Goal: Task Accomplishment & Management: Use online tool/utility

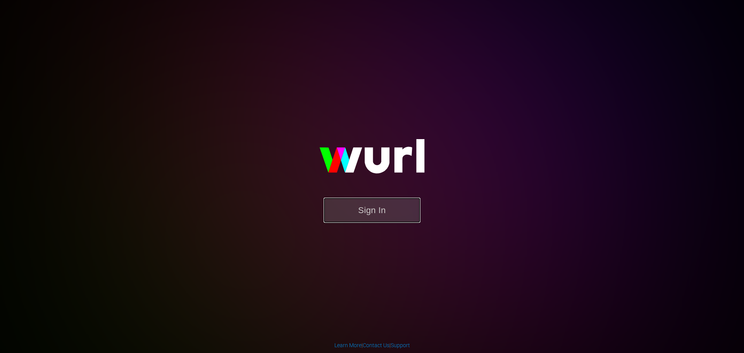
click at [363, 203] on button "Sign In" at bounding box center [371, 209] width 97 height 25
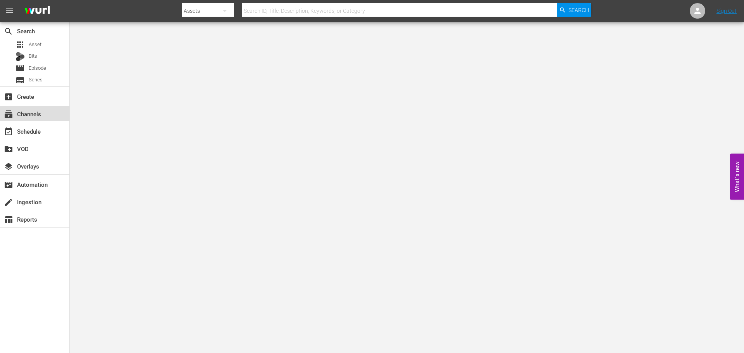
click at [38, 116] on div "subscriptions Channels" at bounding box center [21, 112] width 43 height 7
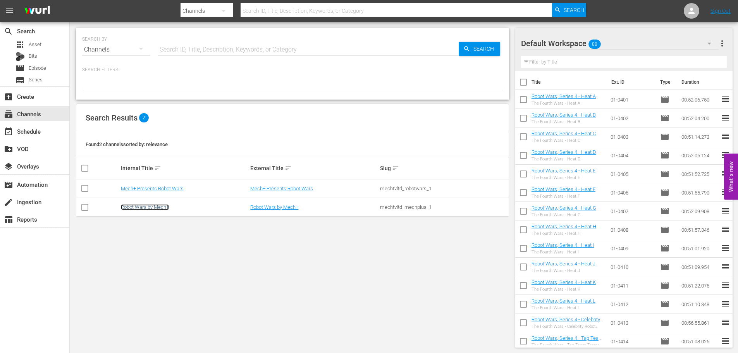
click at [155, 205] on link "Robot Wars by Mech+" at bounding box center [145, 207] width 48 height 6
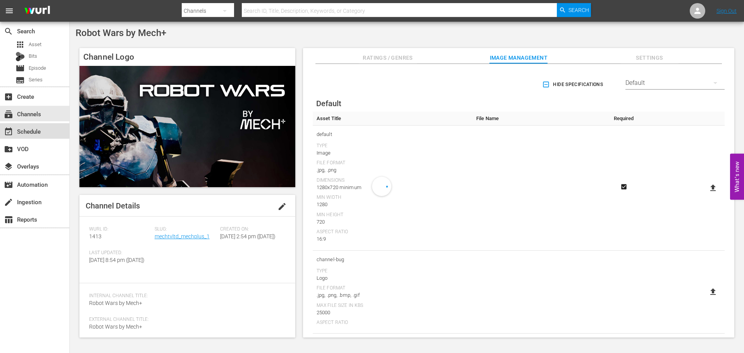
click at [41, 131] on div "event_available Schedule" at bounding box center [21, 130] width 43 height 7
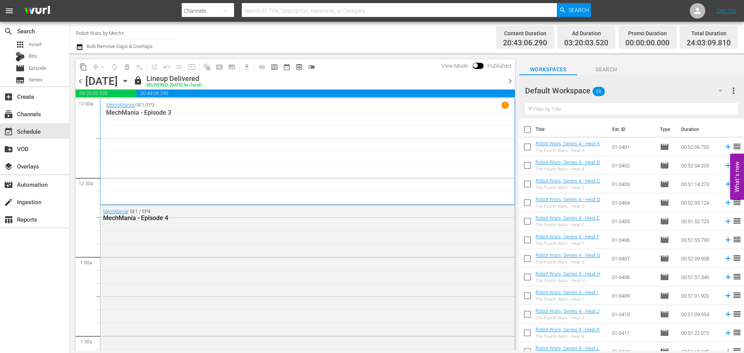
click at [510, 79] on span "chevron_right" at bounding box center [510, 81] width 10 height 10
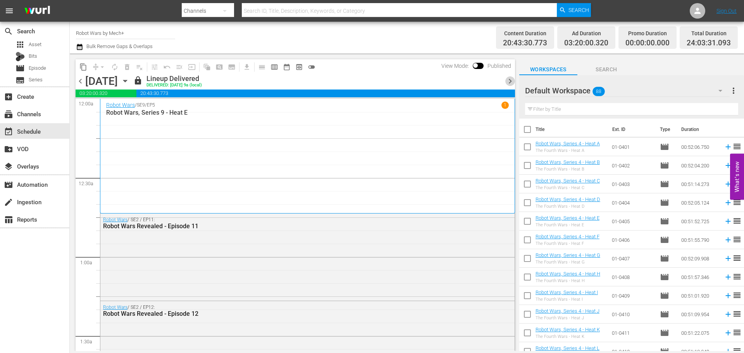
click at [510, 79] on span "chevron_right" at bounding box center [510, 81] width 10 height 10
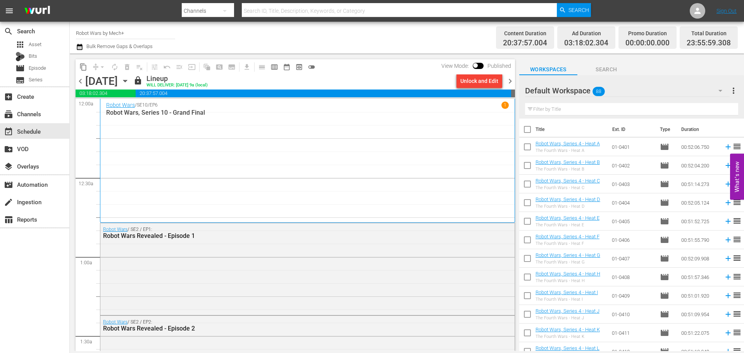
click at [510, 79] on span "chevron_right" at bounding box center [510, 81] width 10 height 10
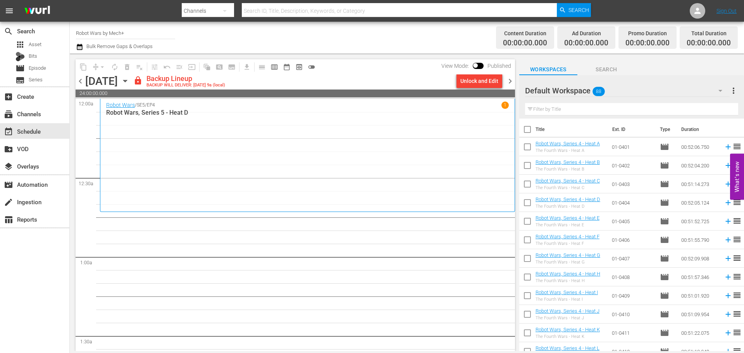
click at [79, 84] on span "chevron_left" at bounding box center [81, 81] width 10 height 10
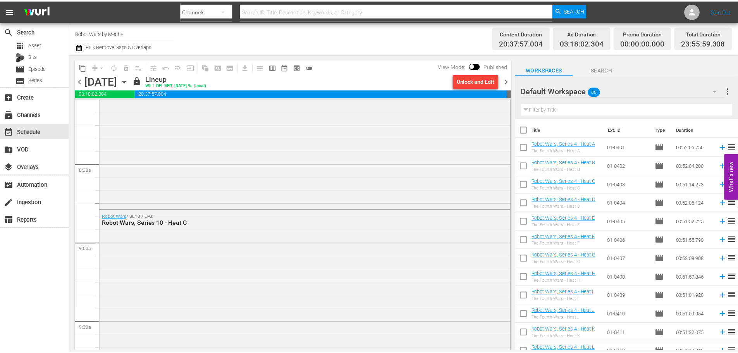
scroll to position [1510, 0]
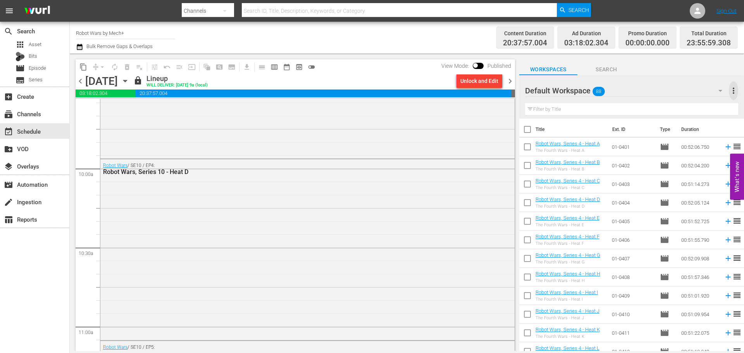
click at [728, 91] on span "more_vert" at bounding box center [732, 90] width 9 height 9
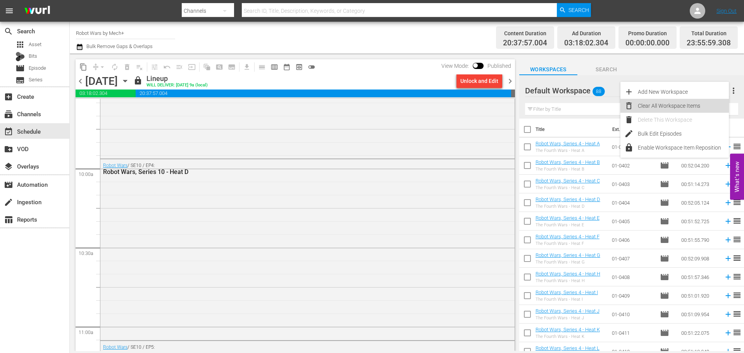
click at [671, 101] on div "Clear All Workspace Items" at bounding box center [682, 106] width 91 height 14
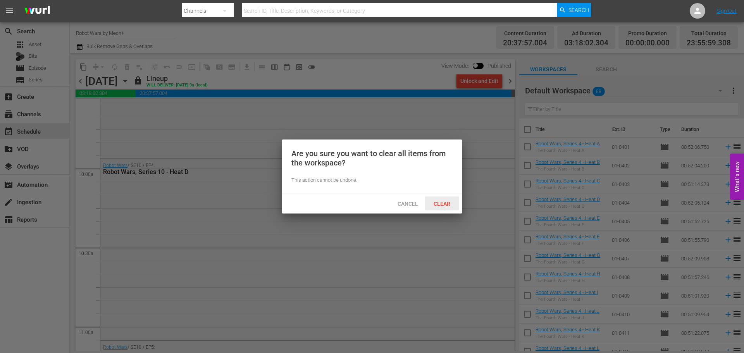
click at [443, 202] on span "Clear" at bounding box center [441, 204] width 29 height 6
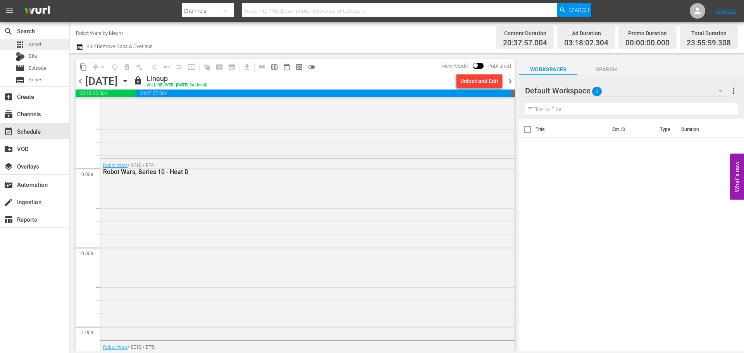
click at [38, 47] on span "Asset" at bounding box center [35, 45] width 13 height 8
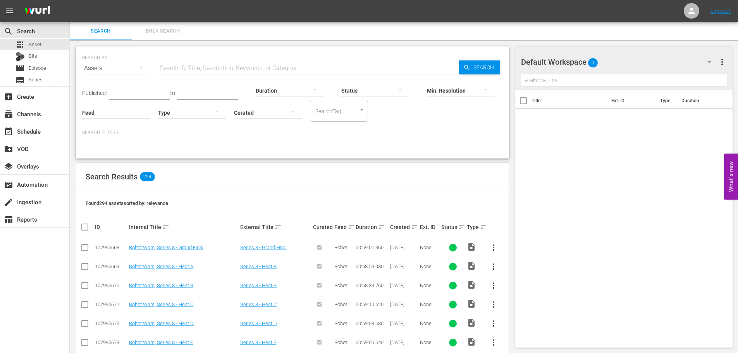
click at [185, 66] on input "text" at bounding box center [308, 68] width 301 height 19
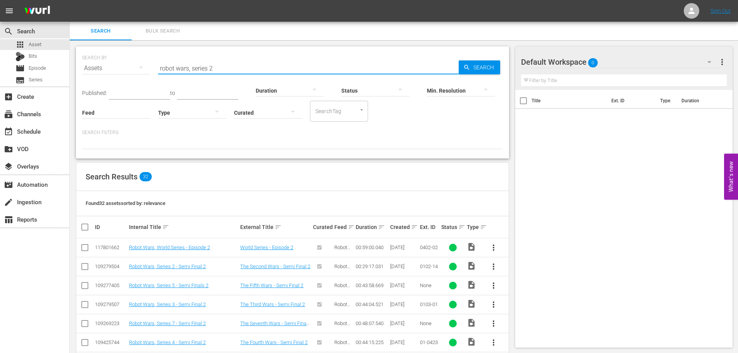
drag, startPoint x: 219, startPoint y: 71, endPoint x: 190, endPoint y: 71, distance: 29.0
click at [190, 71] on input "robot wars, series 2" at bounding box center [308, 68] width 301 height 19
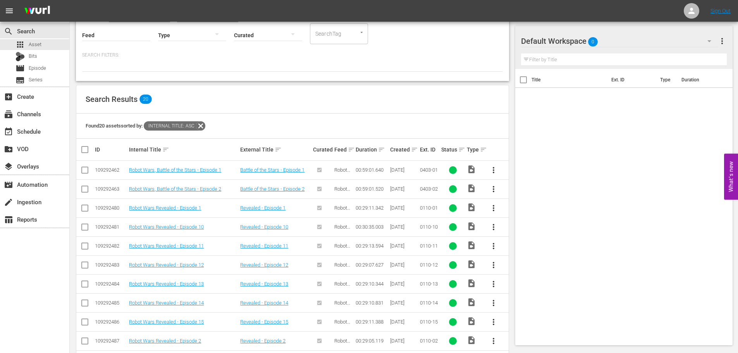
scroll to position [116, 0]
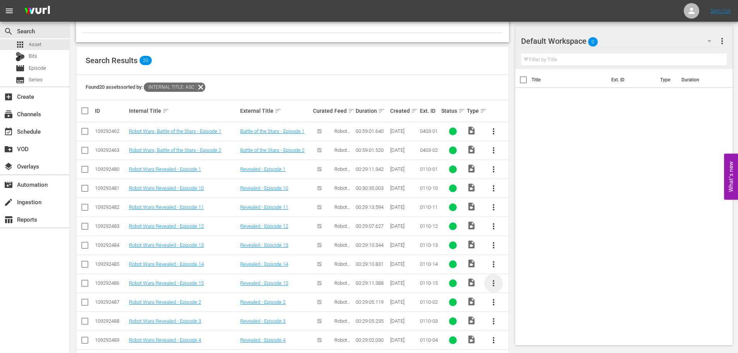
click at [491, 282] on span "more_vert" at bounding box center [493, 282] width 9 height 9
click at [513, 242] on div "Workspace" at bounding box center [535, 243] width 53 height 19
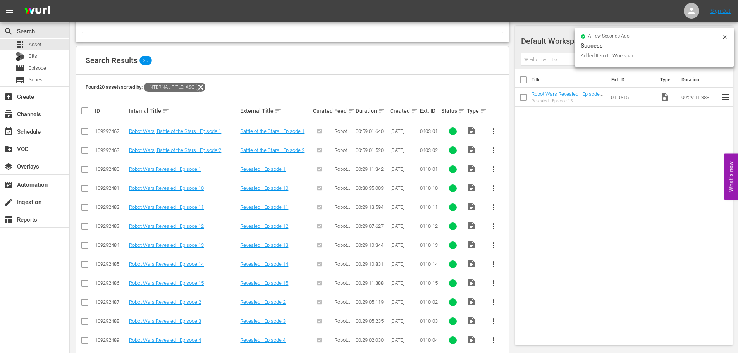
click at [491, 266] on span "more_vert" at bounding box center [493, 263] width 9 height 9
click at [518, 285] on div "Workspace" at bounding box center [535, 285] width 53 height 19
click at [495, 245] on span "more_vert" at bounding box center [493, 244] width 9 height 9
click at [520, 264] on div "Workspace" at bounding box center [535, 267] width 53 height 19
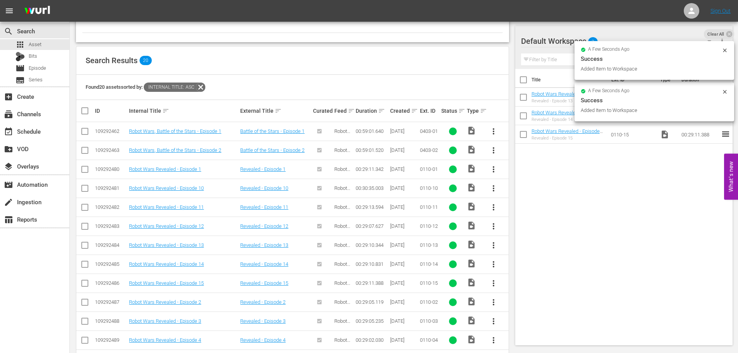
click at [488, 224] on button "more_vert" at bounding box center [493, 226] width 19 height 19
click at [519, 246] on div "Workspace" at bounding box center [535, 248] width 53 height 19
click at [494, 207] on span "more_vert" at bounding box center [493, 207] width 9 height 9
click at [519, 230] on div "Workspace" at bounding box center [535, 229] width 53 height 19
click at [491, 188] on span "more_vert" at bounding box center [493, 188] width 9 height 9
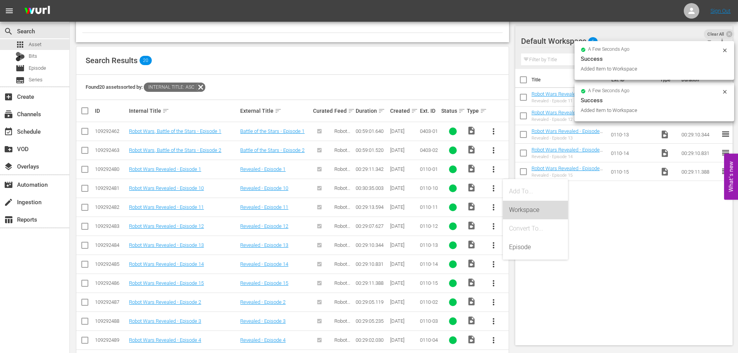
click at [522, 210] on div "Workspace" at bounding box center [535, 210] width 53 height 19
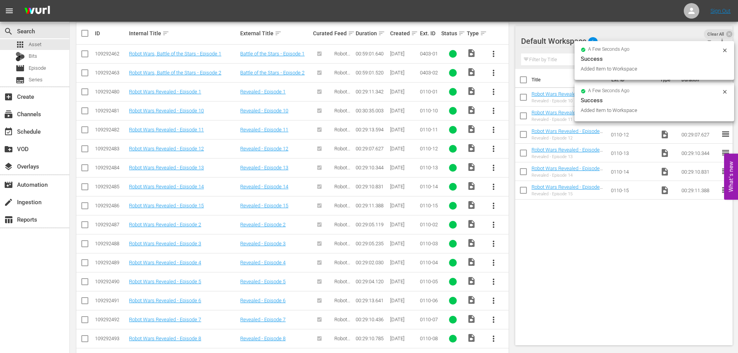
scroll to position [271, 0]
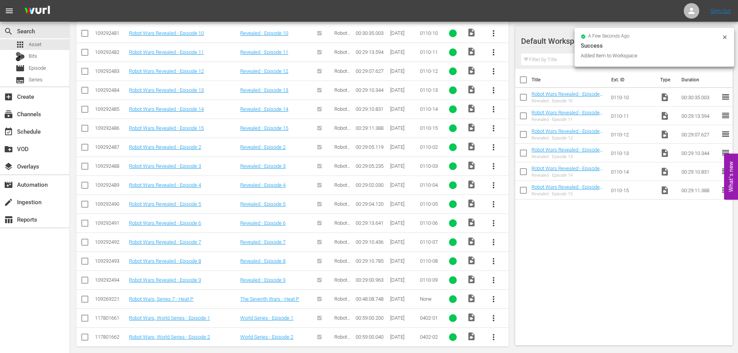
click at [493, 278] on span "more_vert" at bounding box center [493, 279] width 9 height 9
click at [519, 299] on div "Workspace" at bounding box center [535, 301] width 53 height 19
click at [492, 259] on span "more_vert" at bounding box center [493, 260] width 9 height 9
click at [513, 279] on div "Workspace" at bounding box center [535, 282] width 53 height 19
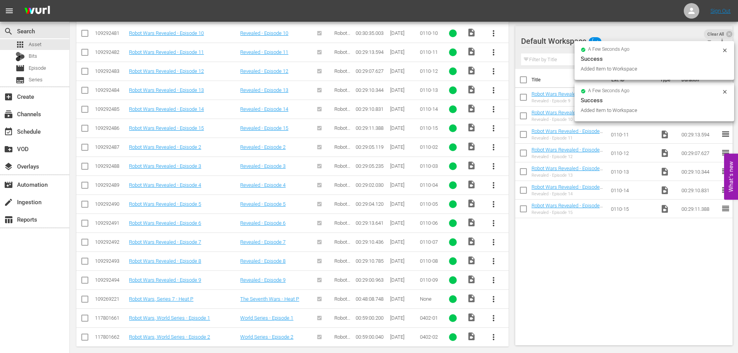
click at [492, 242] on span "more_vert" at bounding box center [493, 241] width 9 height 9
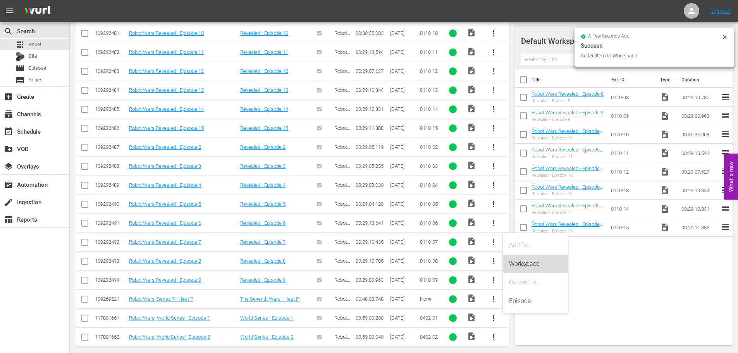
click at [515, 265] on div "Workspace" at bounding box center [535, 263] width 53 height 19
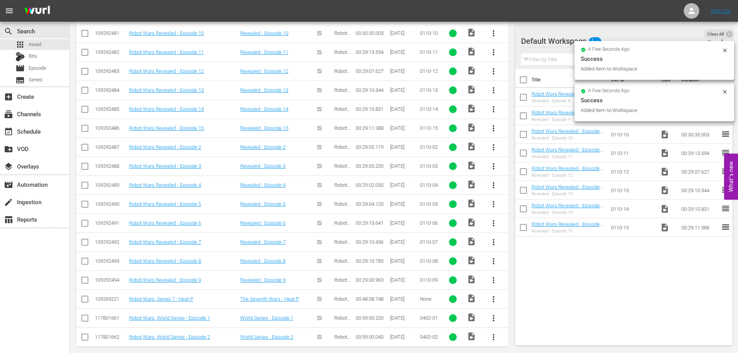
click at [491, 221] on span "more_vert" at bounding box center [493, 222] width 9 height 9
click at [517, 245] on div "Workspace" at bounding box center [535, 244] width 53 height 19
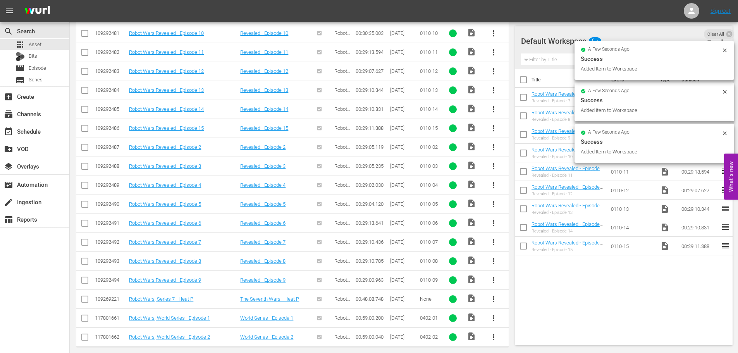
click at [494, 204] on span "more_vert" at bounding box center [493, 203] width 9 height 9
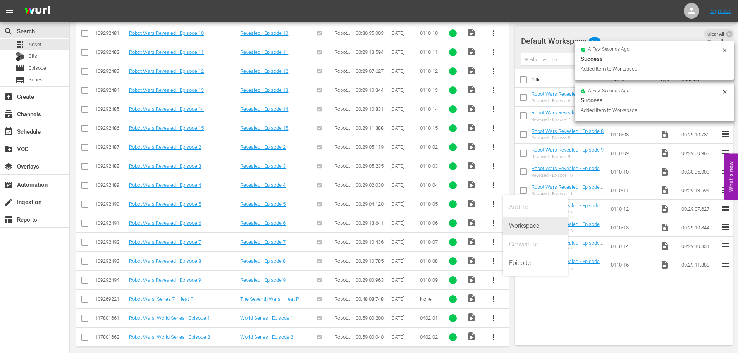
click at [515, 230] on div "Workspace" at bounding box center [535, 225] width 53 height 19
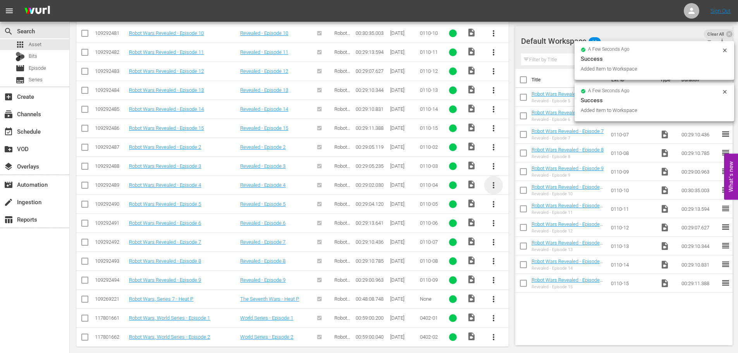
click at [493, 186] on span "more_vert" at bounding box center [493, 184] width 9 height 9
click at [515, 207] on div "Workspace" at bounding box center [535, 206] width 53 height 19
click at [495, 167] on span "more_vert" at bounding box center [493, 165] width 9 height 9
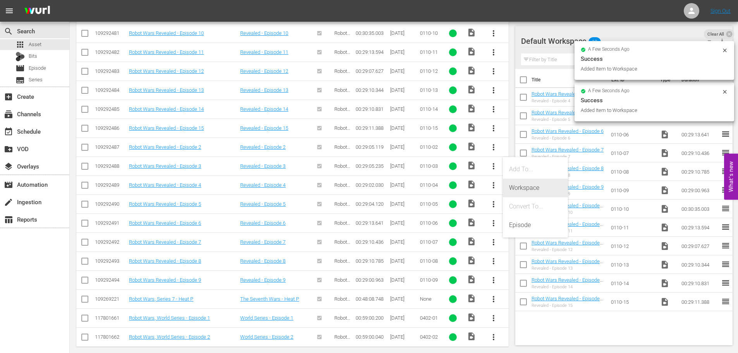
click at [515, 190] on div "Workspace" at bounding box center [535, 188] width 53 height 19
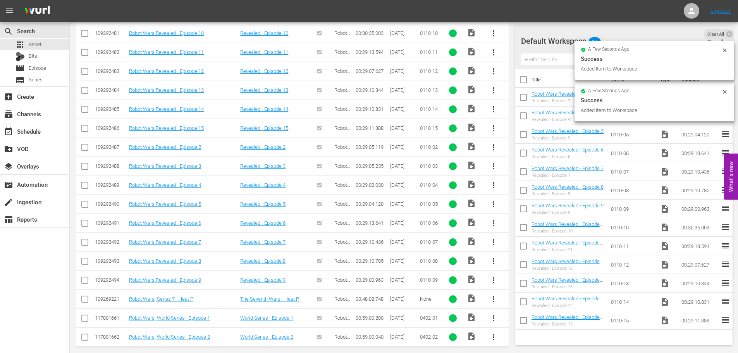
click at [493, 148] on span "more_vert" at bounding box center [493, 147] width 9 height 9
click at [513, 169] on div "Workspace" at bounding box center [535, 169] width 53 height 19
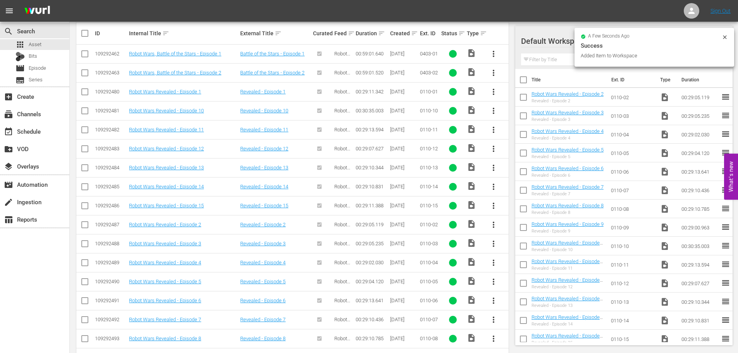
click at [489, 90] on span "more_vert" at bounding box center [493, 91] width 9 height 9
click at [515, 108] on div "Workspace" at bounding box center [535, 113] width 53 height 19
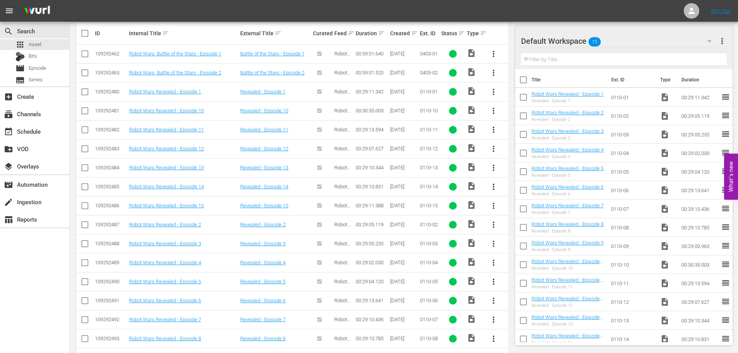
click at [720, 42] on span "more_vert" at bounding box center [721, 40] width 9 height 9
click at [660, 56] on div "Clear All Workspace Items" at bounding box center [671, 56] width 91 height 14
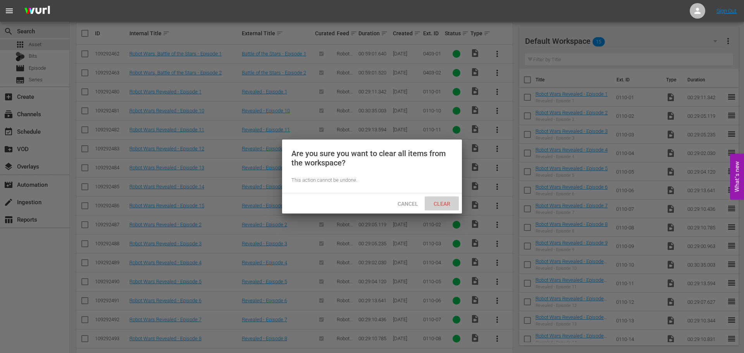
click at [438, 204] on span "Clear" at bounding box center [441, 204] width 29 height 6
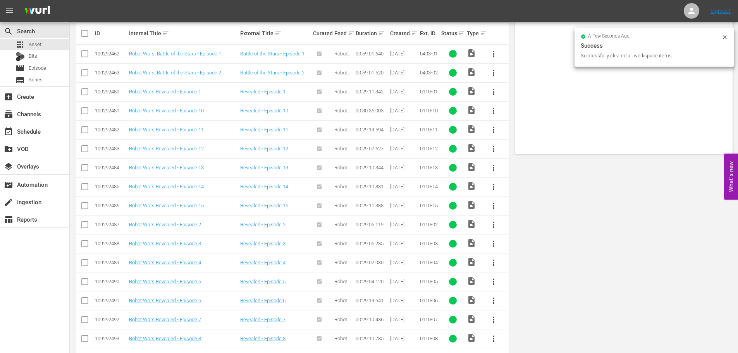
scroll to position [0, 0]
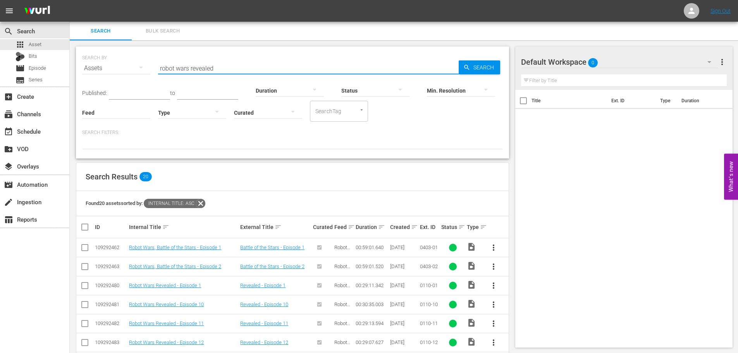
drag, startPoint x: 227, startPoint y: 71, endPoint x: 154, endPoint y: 66, distance: 73.0
click at [154, 66] on div "SEARCH BY Search By Assets Search ID, Title, Description, Keywords, or Category…" at bounding box center [292, 64] width 421 height 28
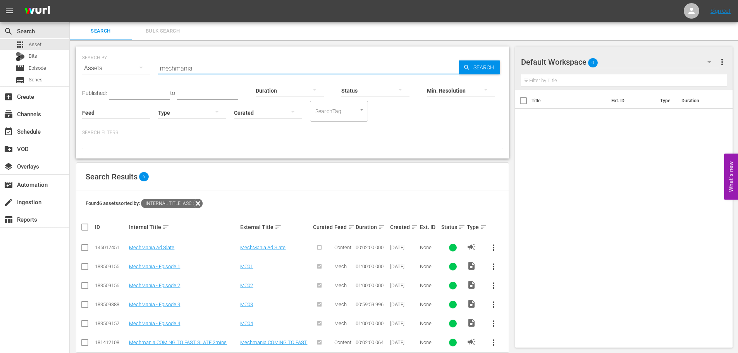
click at [492, 322] on span "more_vert" at bounding box center [493, 323] width 9 height 9
click at [517, 283] on div "Workspace" at bounding box center [535, 283] width 53 height 19
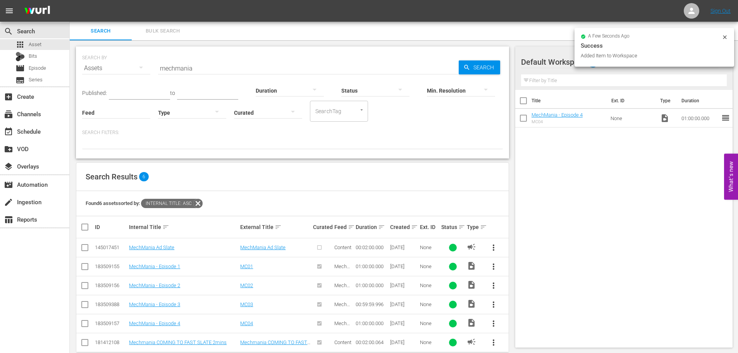
click at [494, 306] on span "more_vert" at bounding box center [493, 304] width 9 height 9
click at [511, 266] on div "Workspace" at bounding box center [535, 264] width 53 height 19
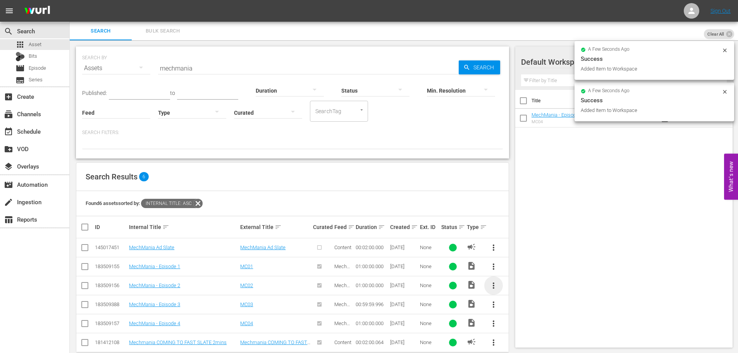
click at [491, 285] on span "more_vert" at bounding box center [493, 285] width 9 height 9
click at [516, 243] on div "Workspace" at bounding box center [535, 245] width 53 height 19
click at [493, 266] on span "more_vert" at bounding box center [493, 266] width 9 height 9
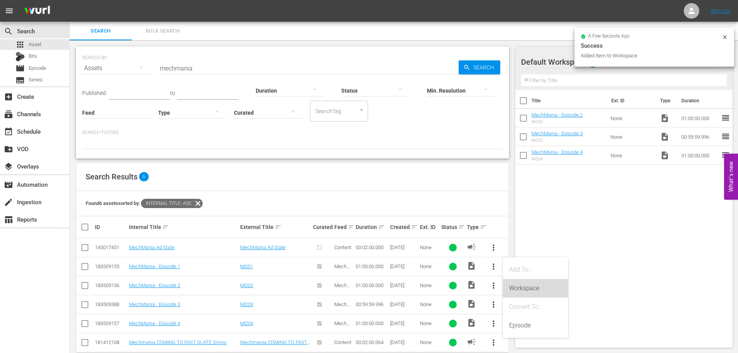
click at [518, 293] on div "Workspace" at bounding box center [535, 288] width 53 height 19
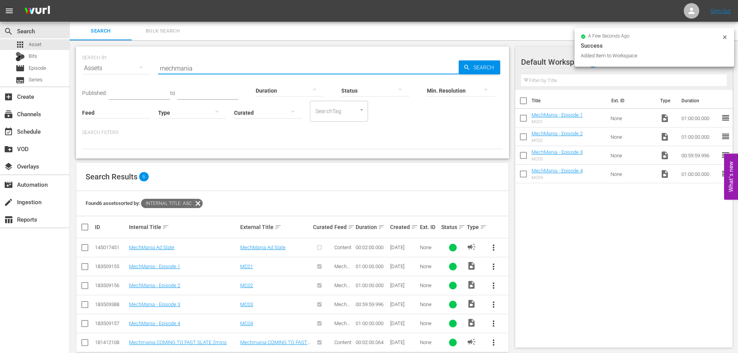
drag, startPoint x: 213, startPoint y: 65, endPoint x: 120, endPoint y: 69, distance: 92.6
click at [122, 67] on div "SEARCH BY Search By Assets Search ID, Title, Description, Keywords, or Category…" at bounding box center [292, 64] width 421 height 28
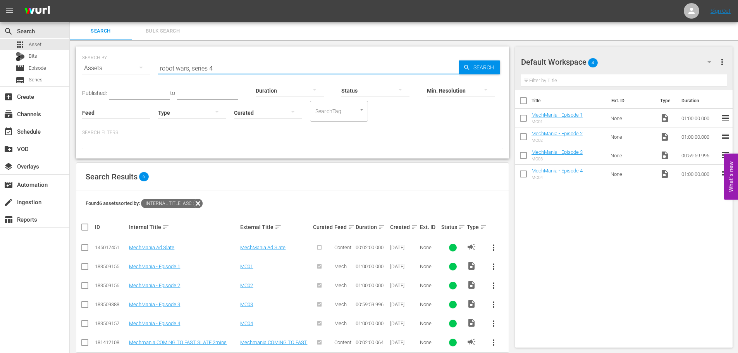
type input "robot wars, series 4"
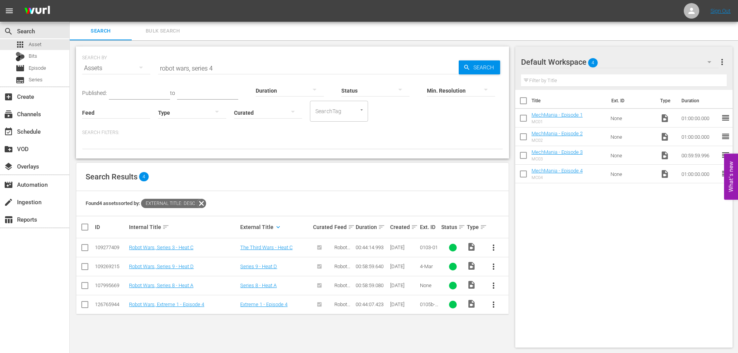
click at [206, 203] on icon at bounding box center [201, 203] width 9 height 9
click at [233, 63] on input "robot wars, series 4" at bounding box center [308, 68] width 301 height 19
click at [470, 69] on span "Search" at bounding box center [485, 67] width 30 height 14
click at [48, 80] on div "subtitles Series" at bounding box center [34, 80] width 69 height 11
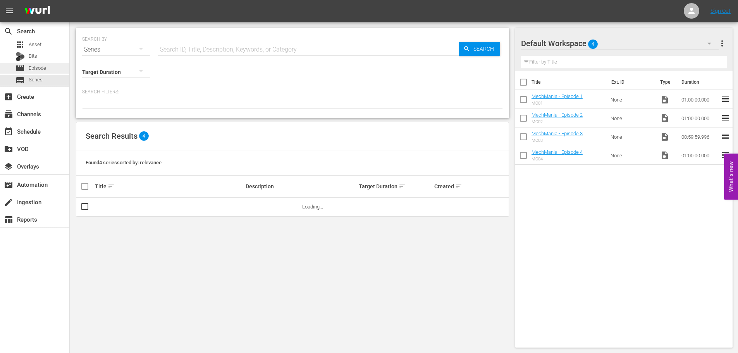
click at [45, 70] on span "Episode" at bounding box center [37, 68] width 17 height 8
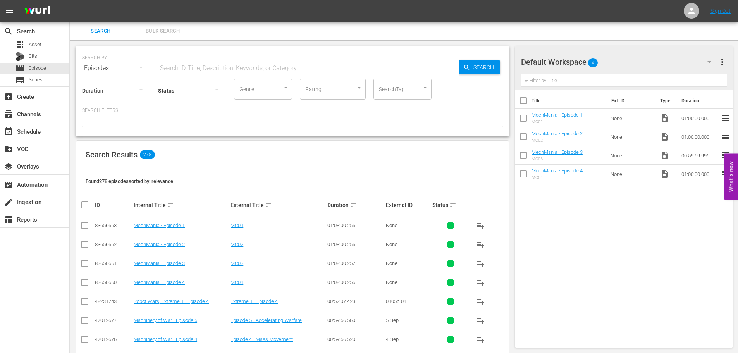
click at [203, 65] on input "text" at bounding box center [308, 68] width 301 height 19
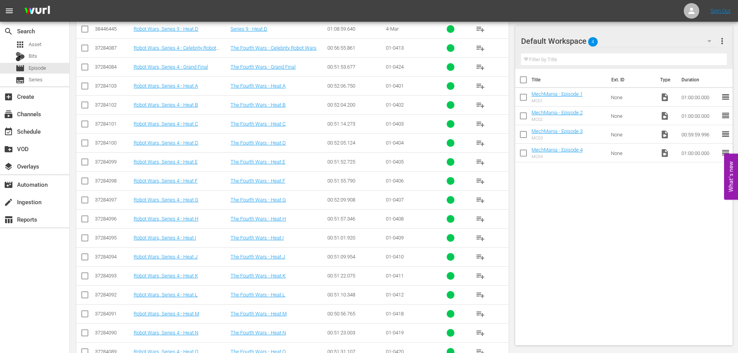
scroll to position [177, 0]
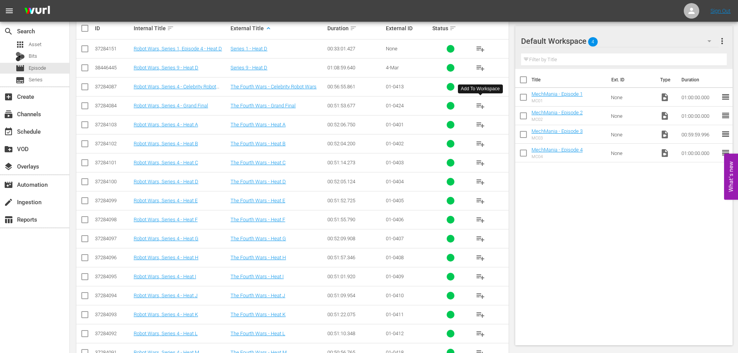
click at [482, 105] on span "playlist_add" at bounding box center [480, 105] width 9 height 9
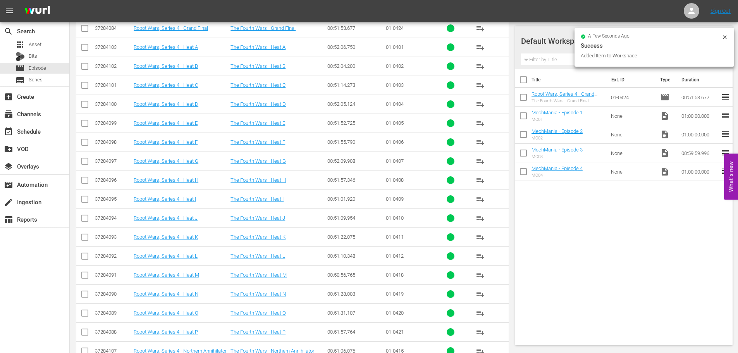
scroll to position [409, 0]
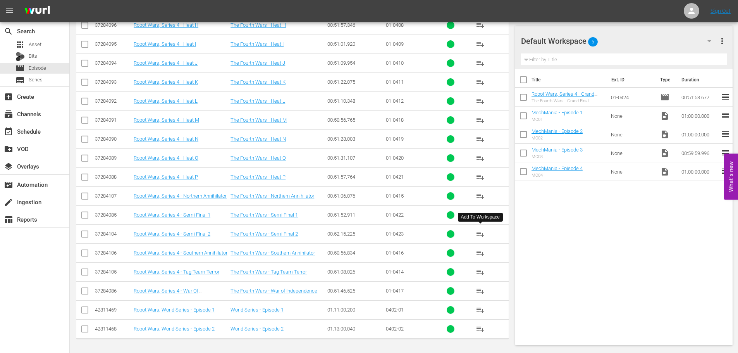
click at [478, 233] on span "playlist_add" at bounding box center [480, 233] width 9 height 9
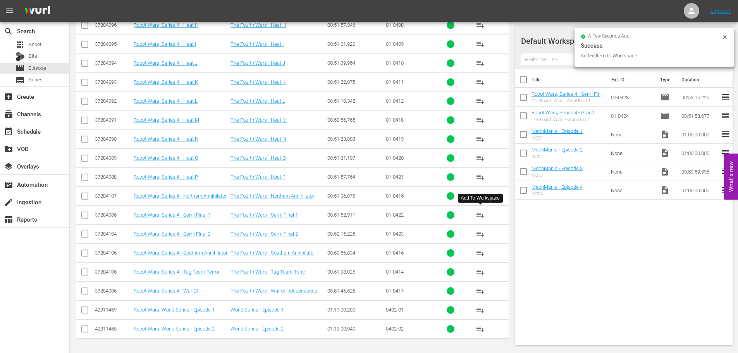
click at [481, 214] on span "playlist_add" at bounding box center [480, 214] width 9 height 9
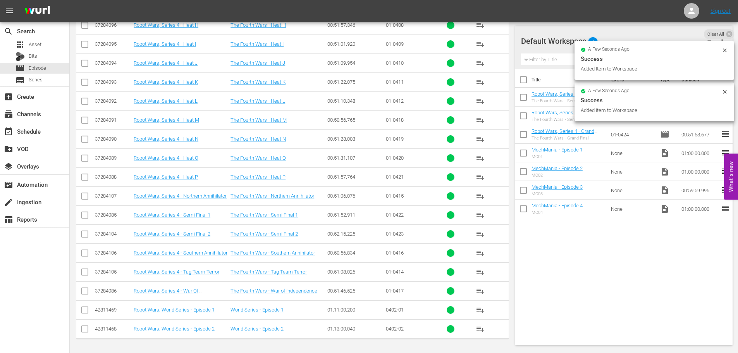
click at [479, 177] on span "playlist_add" at bounding box center [480, 176] width 9 height 9
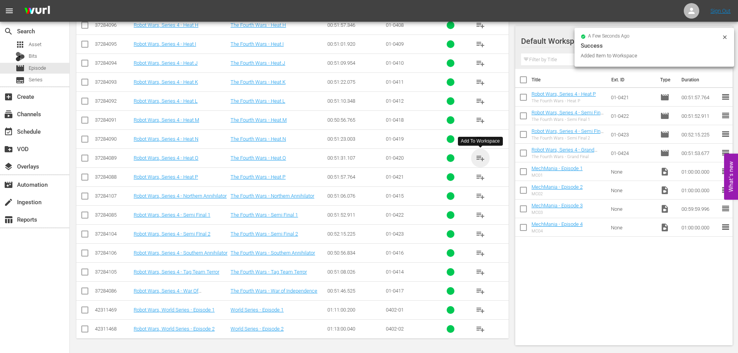
click at [480, 157] on span "playlist_add" at bounding box center [480, 157] width 9 height 9
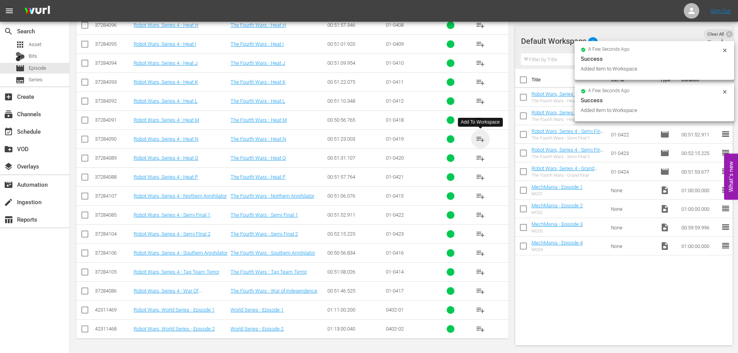
click at [481, 140] on span "playlist_add" at bounding box center [480, 138] width 9 height 9
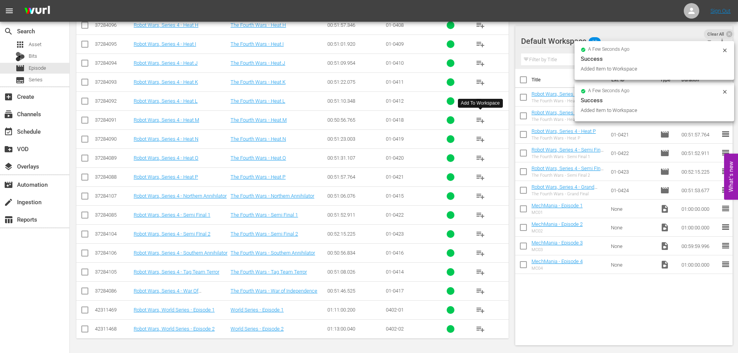
click at [480, 118] on span "playlist_add" at bounding box center [480, 119] width 9 height 9
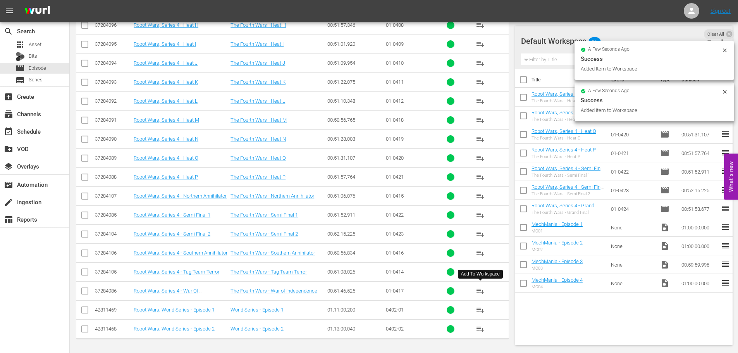
click at [479, 290] on span "playlist_add" at bounding box center [480, 290] width 9 height 9
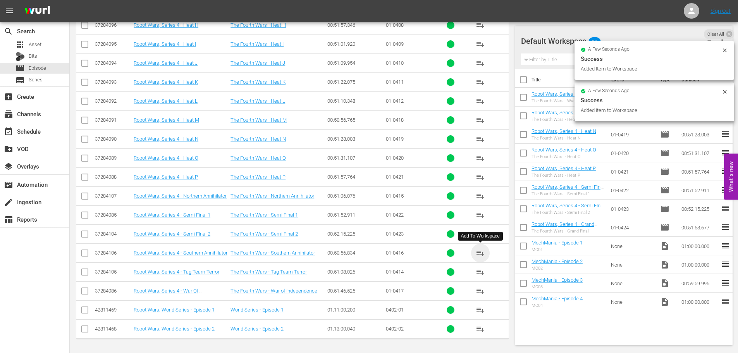
click at [479, 252] on span "playlist_add" at bounding box center [480, 252] width 9 height 9
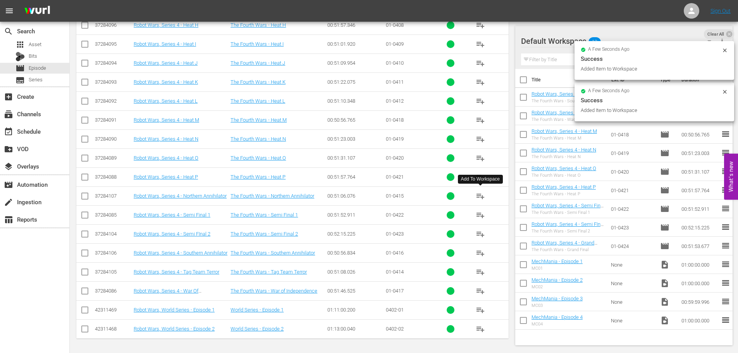
click at [481, 195] on span "playlist_add" at bounding box center [480, 195] width 9 height 9
click at [479, 271] on span "playlist_add" at bounding box center [480, 271] width 9 height 9
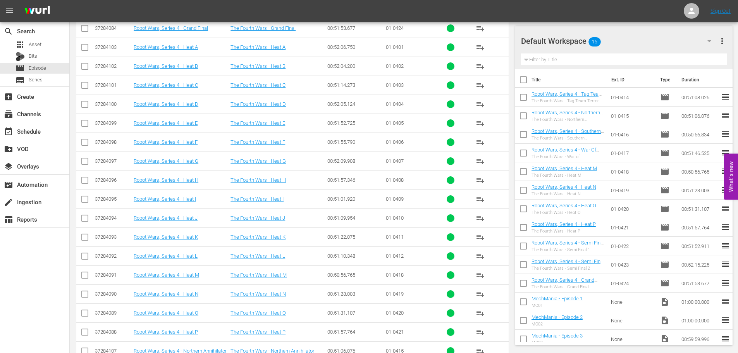
scroll to position [215, 0]
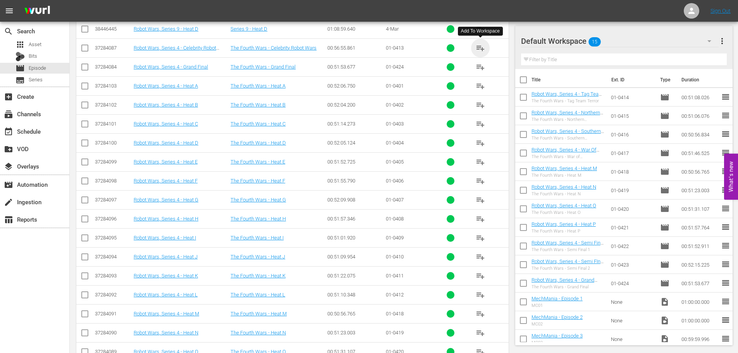
click at [481, 48] on span "playlist_add" at bounding box center [480, 47] width 9 height 9
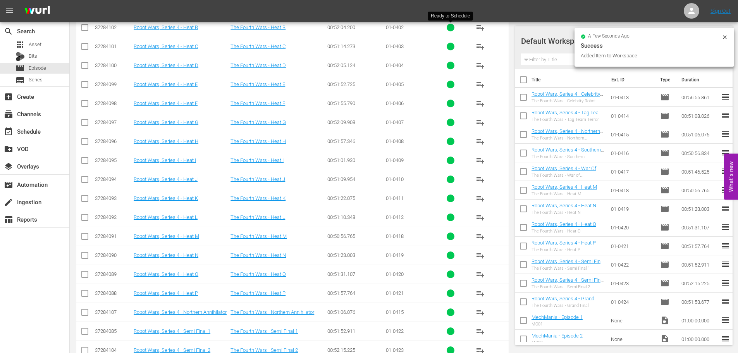
scroll to position [331, 0]
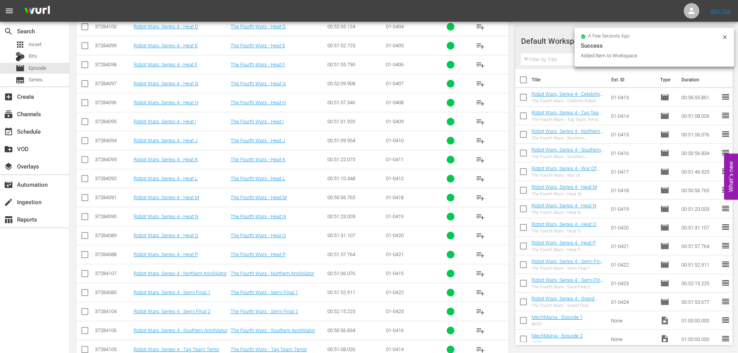
click at [479, 177] on span "playlist_add" at bounding box center [480, 178] width 9 height 9
click at [480, 159] on span "playlist_add" at bounding box center [480, 159] width 9 height 9
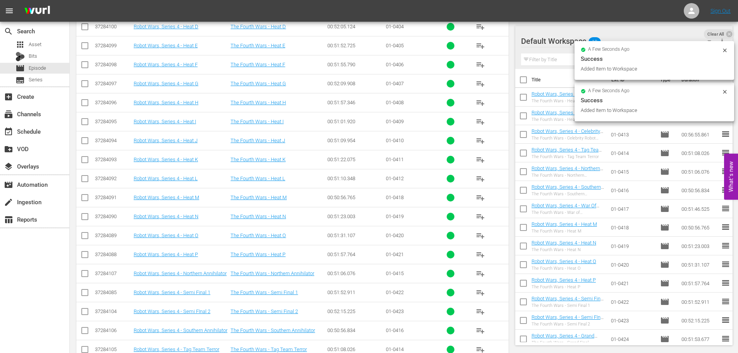
click at [481, 140] on span "playlist_add" at bounding box center [480, 140] width 9 height 9
click at [480, 119] on span "playlist_add" at bounding box center [480, 121] width 9 height 9
click at [478, 101] on span "playlist_add" at bounding box center [480, 102] width 9 height 9
click at [477, 82] on span "playlist_add" at bounding box center [480, 83] width 9 height 9
click at [480, 64] on span "playlist_add" at bounding box center [480, 64] width 9 height 9
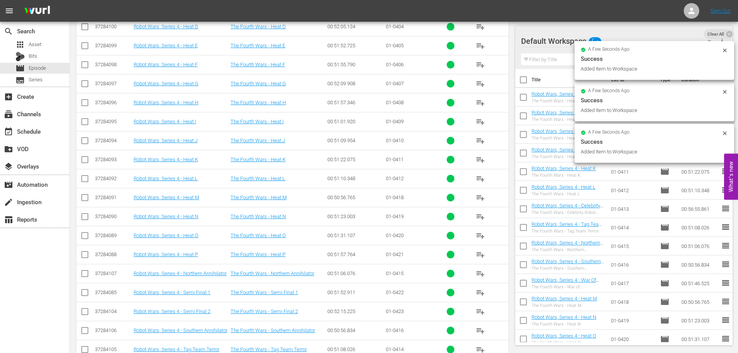
scroll to position [293, 0]
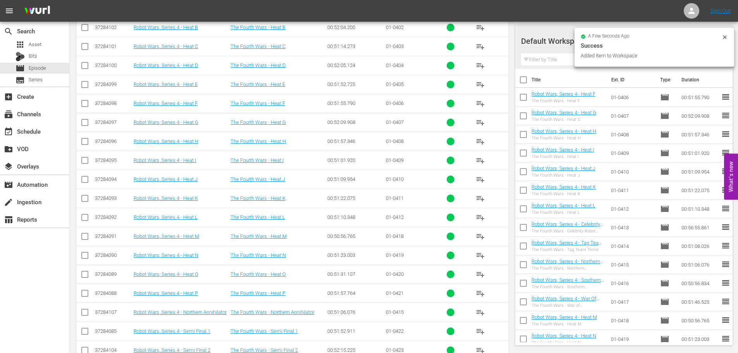
click at [477, 84] on span "playlist_add" at bounding box center [480, 84] width 9 height 9
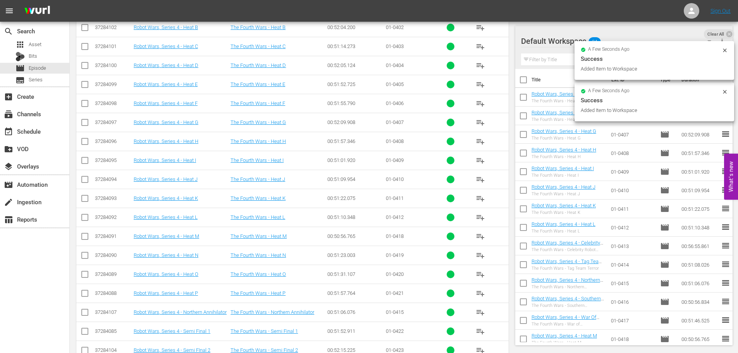
click at [481, 67] on span "playlist_add" at bounding box center [480, 65] width 9 height 9
click at [480, 48] on span "playlist_add" at bounding box center [480, 46] width 9 height 9
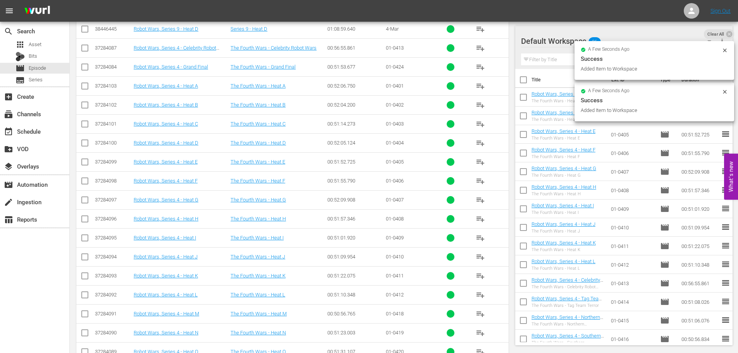
click at [480, 105] on span "playlist_add" at bounding box center [480, 104] width 9 height 9
click at [480, 84] on span "playlist_add" at bounding box center [480, 85] width 9 height 9
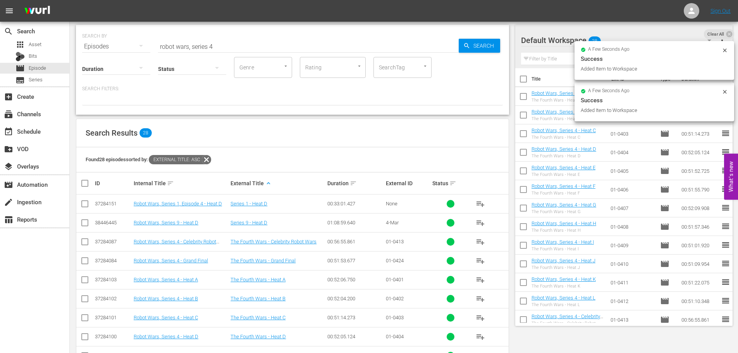
scroll to position [0, 0]
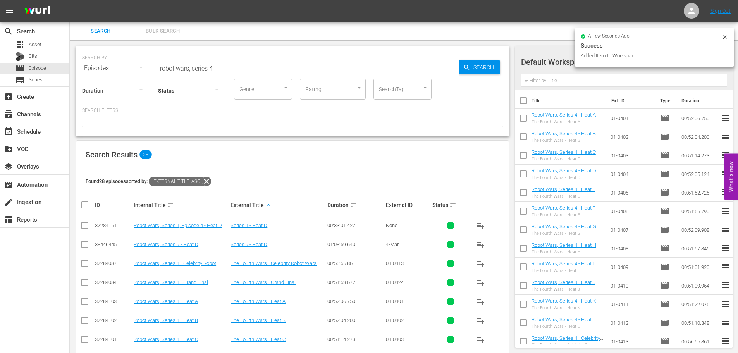
click at [239, 68] on input "robot wars, series 4" at bounding box center [308, 68] width 301 height 19
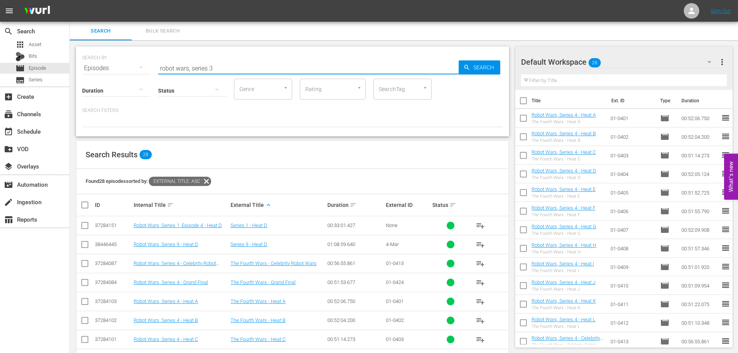
type input "robot wars, series 3"
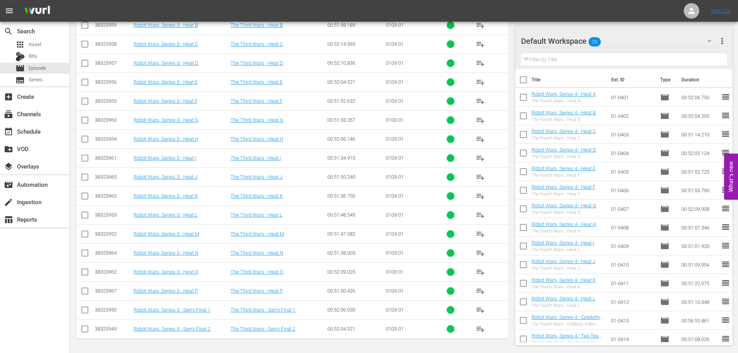
scroll to position [2341, 0]
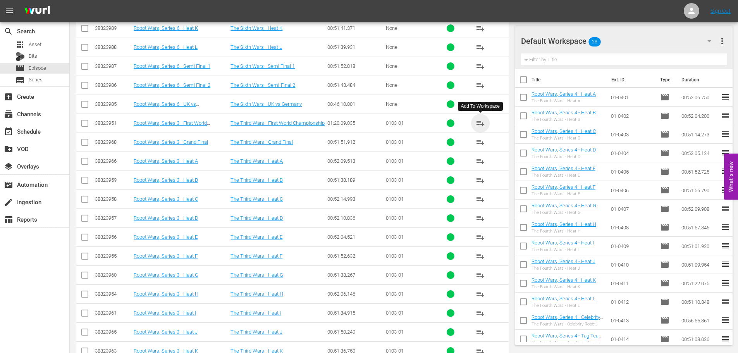
click at [480, 123] on span "playlist_add" at bounding box center [480, 122] width 9 height 9
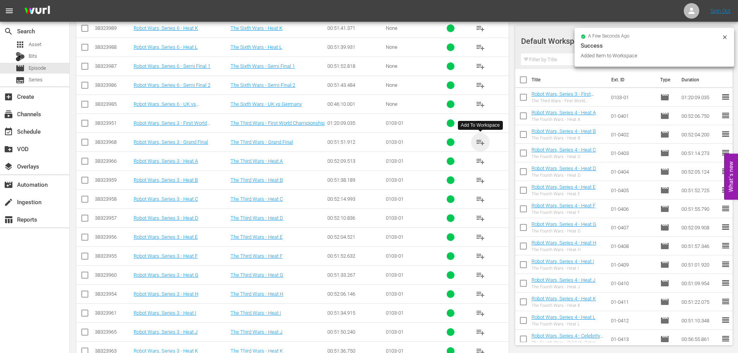
click at [481, 141] on span "playlist_add" at bounding box center [480, 141] width 9 height 9
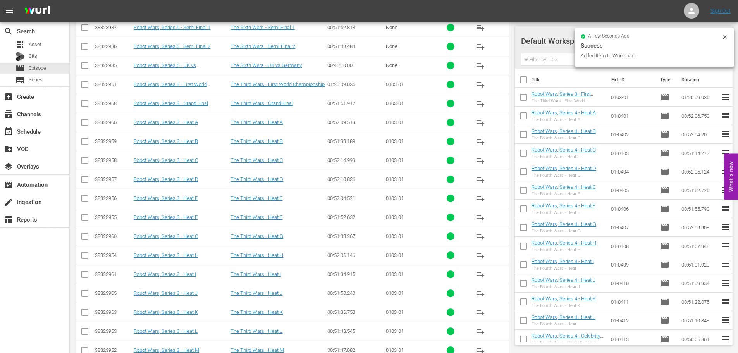
scroll to position [2496, 0]
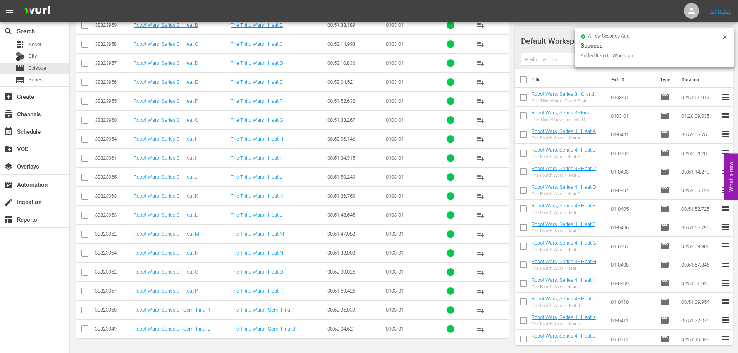
click at [477, 330] on span "playlist_add" at bounding box center [480, 328] width 9 height 9
click at [480, 310] on span "playlist_add" at bounding box center [480, 309] width 9 height 9
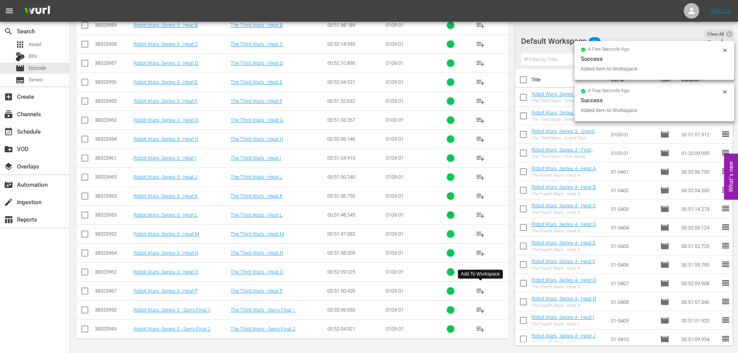
click at [480, 290] on span "playlist_add" at bounding box center [480, 290] width 9 height 9
click at [478, 271] on span "playlist_add" at bounding box center [480, 271] width 9 height 9
click at [479, 251] on span "playlist_add" at bounding box center [480, 252] width 9 height 9
click at [480, 233] on span "playlist_add" at bounding box center [480, 233] width 9 height 9
click at [481, 214] on span "playlist_add" at bounding box center [480, 214] width 9 height 9
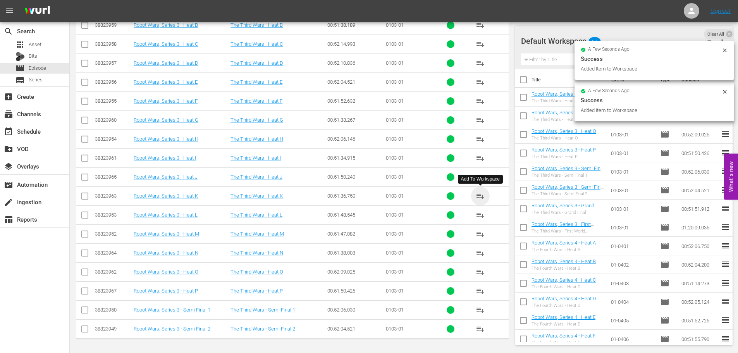
click at [479, 194] on span "playlist_add" at bounding box center [480, 195] width 9 height 9
click at [480, 175] on span "playlist_add" at bounding box center [480, 176] width 9 height 9
click at [481, 158] on span "playlist_add" at bounding box center [480, 157] width 9 height 9
click at [479, 139] on span "playlist_add" at bounding box center [480, 138] width 9 height 9
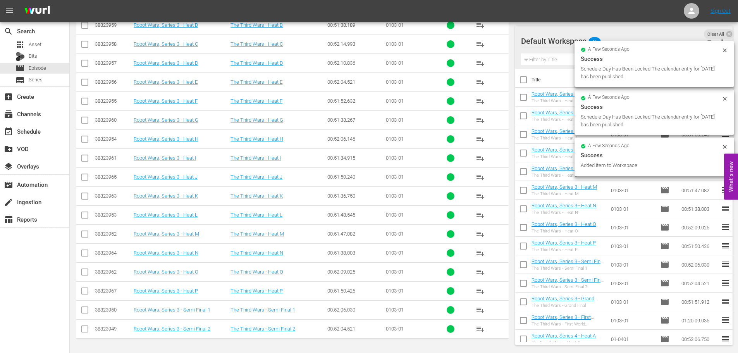
click at [480, 120] on span "playlist_add" at bounding box center [480, 119] width 9 height 9
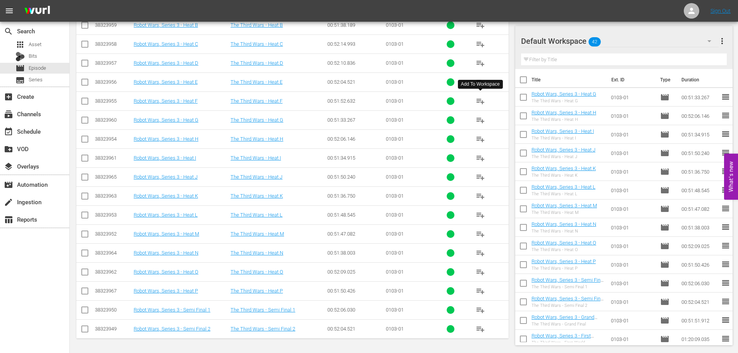
click at [480, 100] on span "playlist_add" at bounding box center [480, 100] width 9 height 9
click at [477, 81] on span "playlist_add" at bounding box center [480, 81] width 9 height 9
click at [481, 64] on span "playlist_add" at bounding box center [480, 62] width 9 height 9
click at [480, 45] on span "playlist_add" at bounding box center [480, 43] width 9 height 9
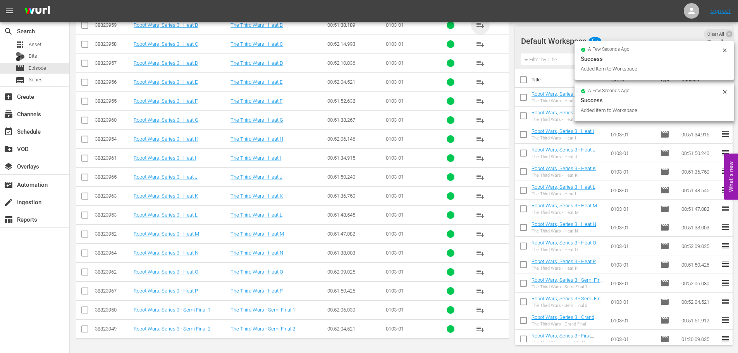
click at [481, 25] on span "playlist_add" at bounding box center [480, 25] width 9 height 9
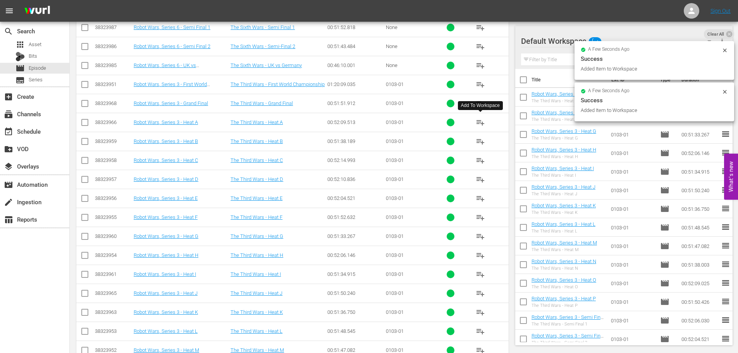
click at [482, 123] on span "playlist_add" at bounding box center [480, 122] width 9 height 9
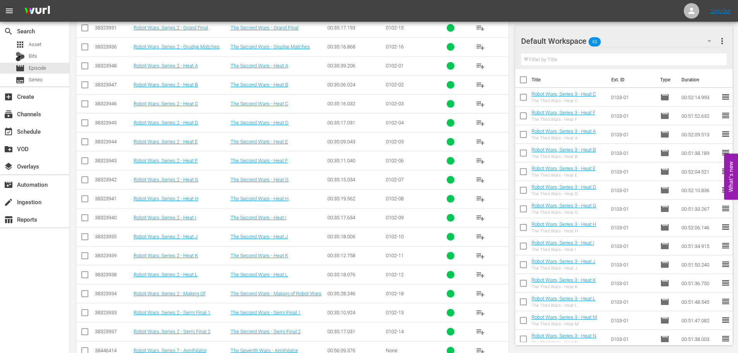
scroll to position [1334, 0]
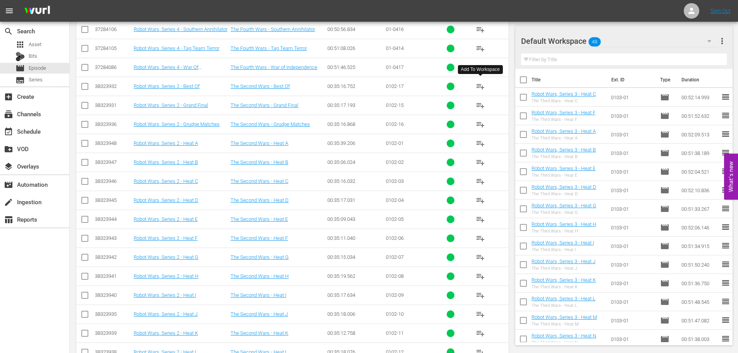
click at [478, 85] on span "playlist_add" at bounding box center [480, 86] width 9 height 9
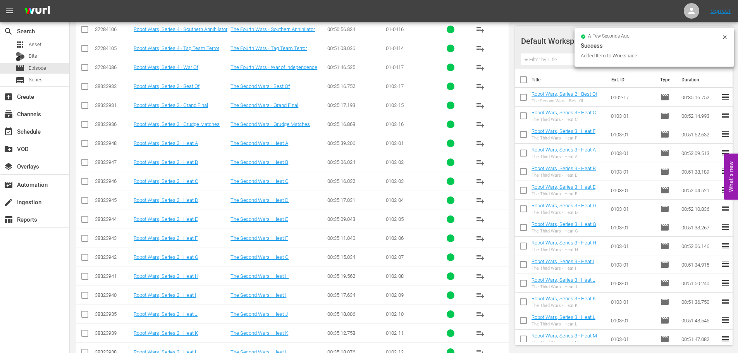
scroll to position [1373, 0]
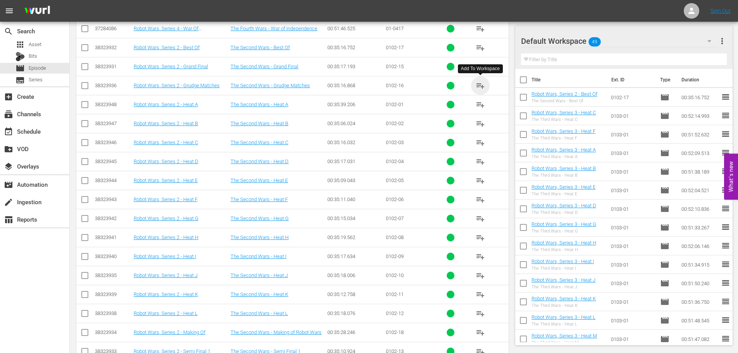
click at [482, 85] on span "playlist_add" at bounding box center [480, 85] width 9 height 9
click at [524, 114] on input "checkbox" at bounding box center [523, 117] width 16 height 16
checkbox input "true"
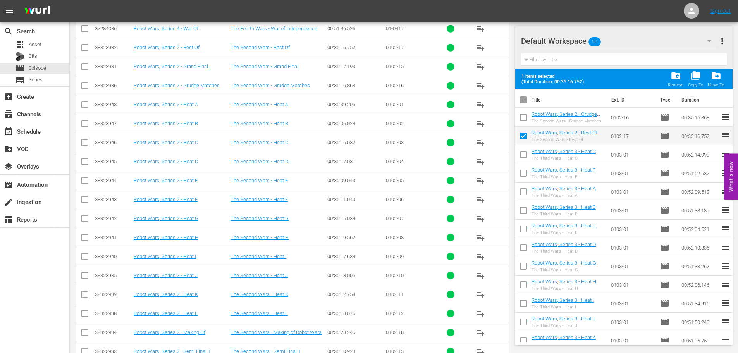
click at [526, 118] on input "checkbox" at bounding box center [523, 119] width 16 height 16
click at [680, 80] on span "folder_delete" at bounding box center [675, 75] width 10 height 10
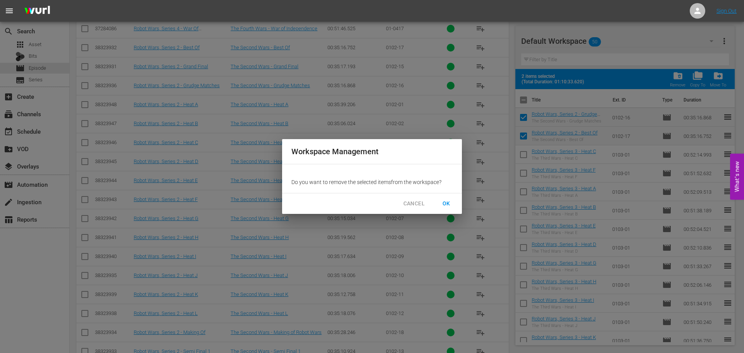
click at [442, 203] on span "OK" at bounding box center [446, 204] width 12 height 10
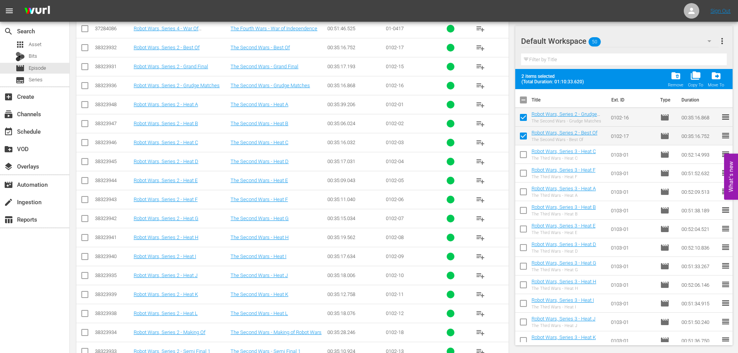
checkbox input "false"
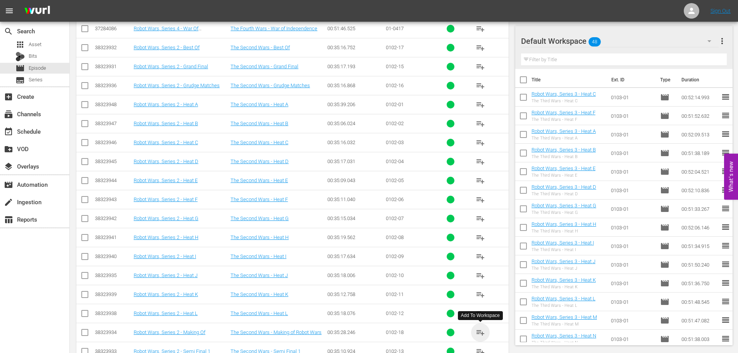
click at [479, 332] on span "playlist_add" at bounding box center [480, 332] width 9 height 9
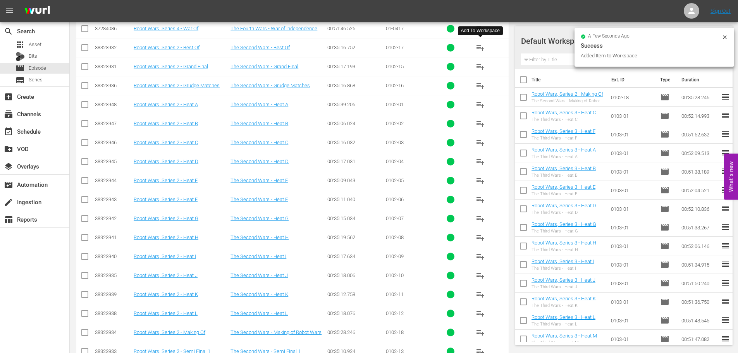
click at [482, 47] on span "playlist_add" at bounding box center [480, 47] width 9 height 9
click at [479, 88] on span "playlist_add" at bounding box center [480, 85] width 9 height 9
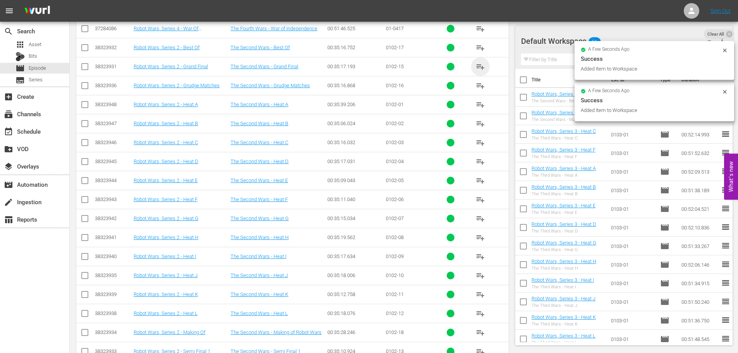
click at [481, 64] on span "playlist_add" at bounding box center [480, 66] width 9 height 9
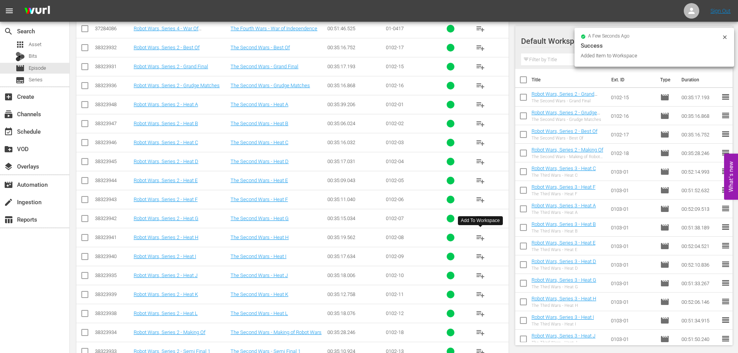
scroll to position [1412, 0]
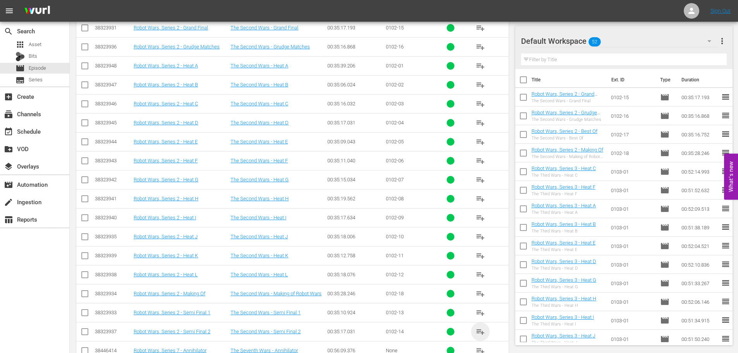
click at [480, 333] on span "playlist_add" at bounding box center [480, 331] width 9 height 9
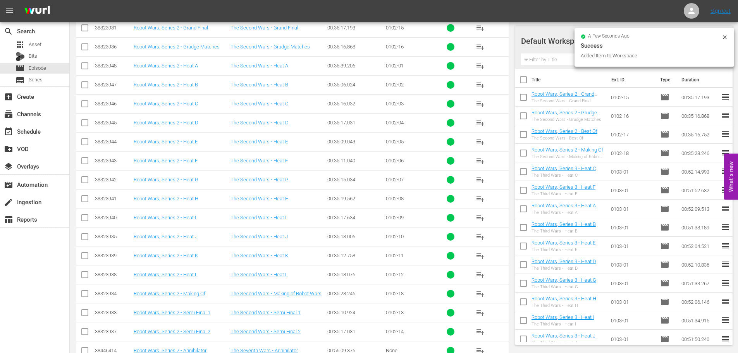
click at [480, 312] on span "playlist_add" at bounding box center [480, 312] width 9 height 9
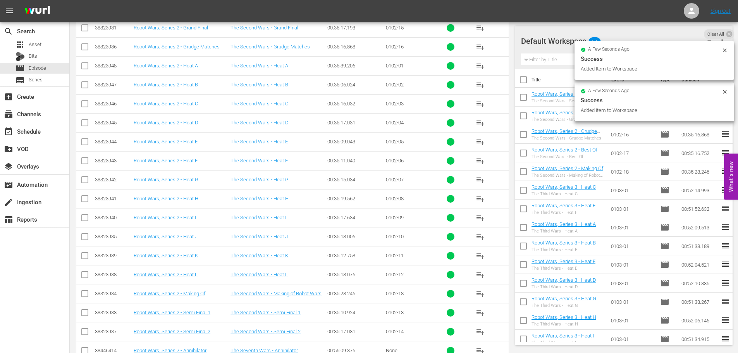
click at [477, 274] on span "playlist_add" at bounding box center [480, 274] width 9 height 9
click at [479, 258] on span "playlist_add" at bounding box center [480, 255] width 9 height 9
click at [479, 237] on span "playlist_add" at bounding box center [480, 236] width 9 height 9
click at [479, 216] on span "playlist_add" at bounding box center [480, 217] width 9 height 9
click at [478, 199] on span "playlist_add" at bounding box center [480, 198] width 9 height 9
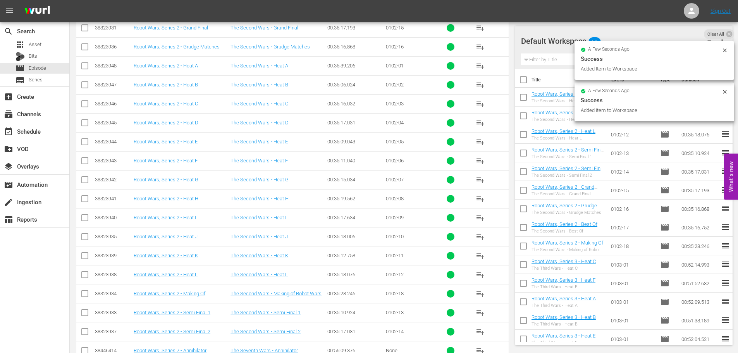
click at [481, 176] on span "playlist_add" at bounding box center [480, 179] width 9 height 9
click at [479, 159] on span "playlist_add" at bounding box center [480, 160] width 9 height 9
click at [478, 142] on span "playlist_add" at bounding box center [480, 141] width 9 height 9
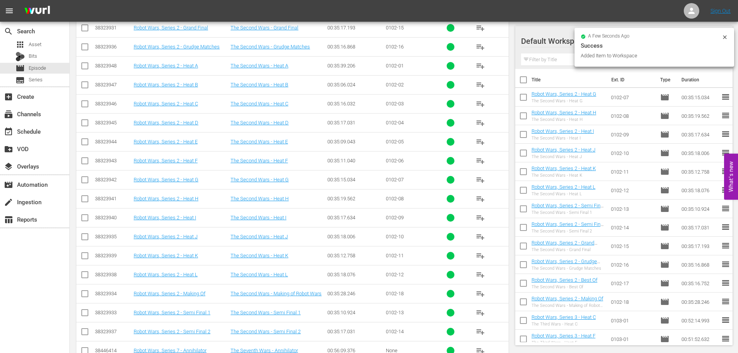
click at [479, 122] on span "playlist_add" at bounding box center [480, 122] width 9 height 9
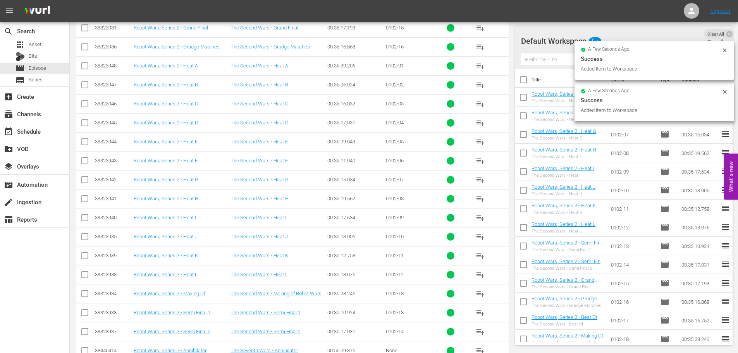
click at [481, 105] on span "playlist_add" at bounding box center [480, 103] width 9 height 9
click at [480, 85] on span "playlist_add" at bounding box center [480, 84] width 9 height 9
click at [479, 66] on span "playlist_add" at bounding box center [480, 65] width 9 height 9
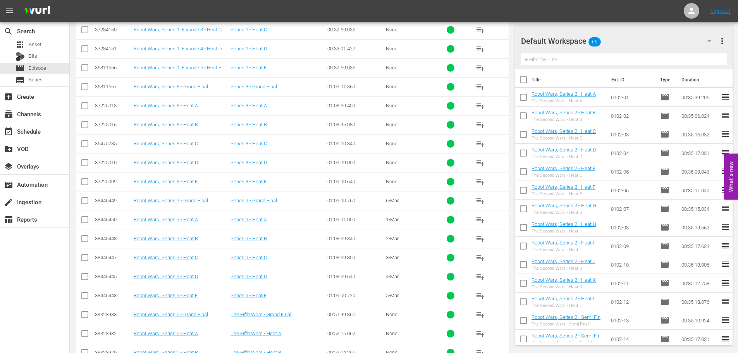
scroll to position [211, 0]
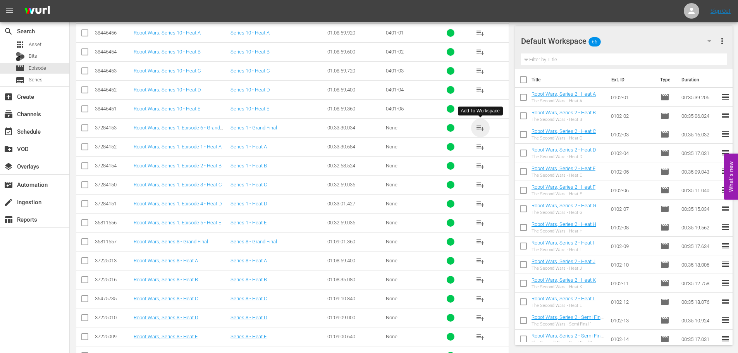
click at [479, 128] on span "playlist_add" at bounding box center [480, 127] width 9 height 9
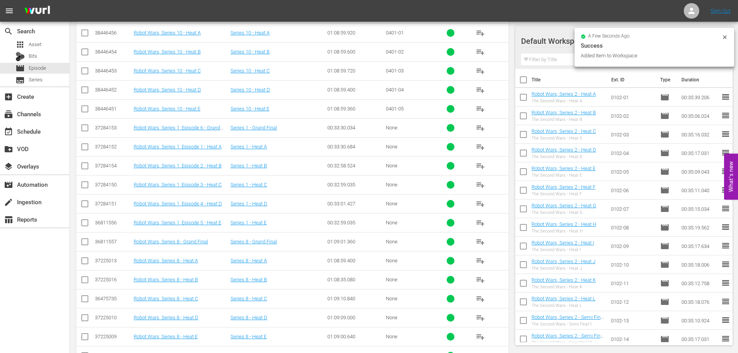
click at [477, 222] on span "playlist_add" at bounding box center [480, 222] width 9 height 9
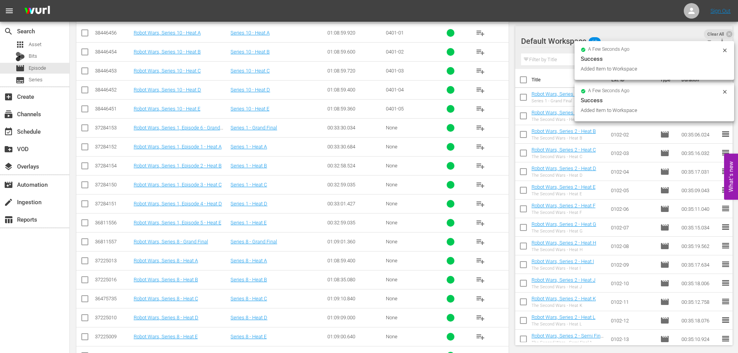
click at [479, 203] on span "playlist_add" at bounding box center [480, 203] width 9 height 9
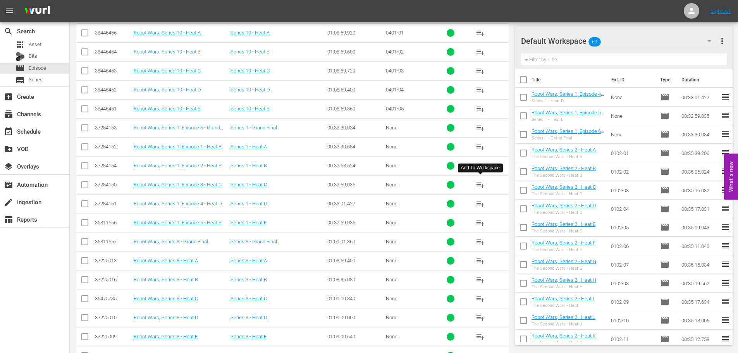
click at [481, 183] on span "playlist_add" at bounding box center [480, 184] width 9 height 9
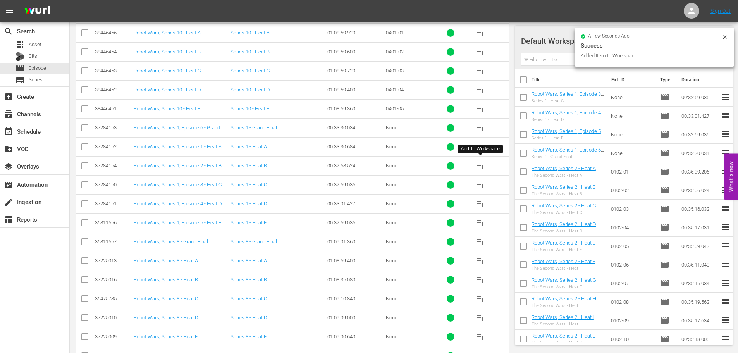
click at [479, 165] on span "playlist_add" at bounding box center [480, 165] width 9 height 9
click at [479, 145] on span "playlist_add" at bounding box center [480, 146] width 9 height 9
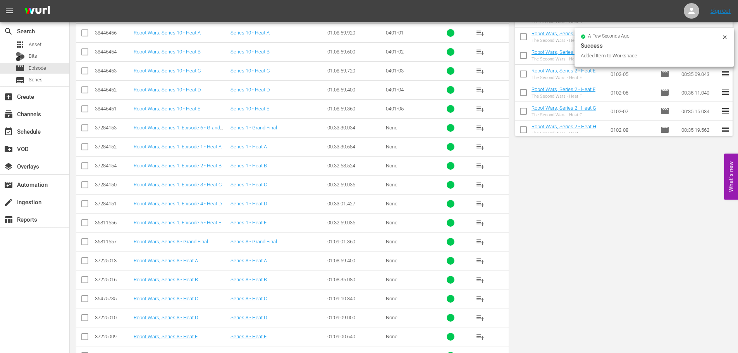
scroll to position [18, 0]
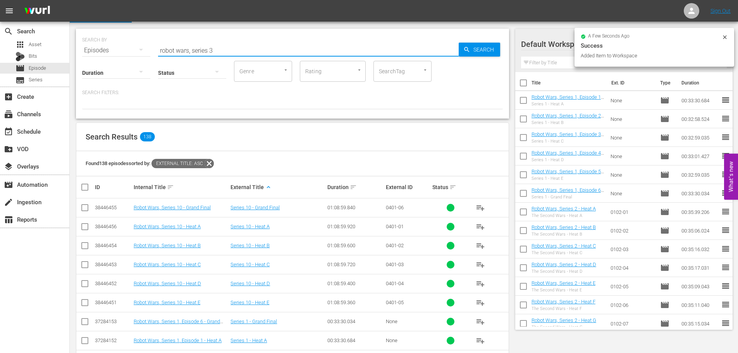
drag, startPoint x: 238, startPoint y: 52, endPoint x: 138, endPoint y: 46, distance: 100.5
click at [138, 46] on div "SEARCH BY Search By Episodes Search ID, Title, Description, Keywords, or Catego…" at bounding box center [292, 46] width 421 height 28
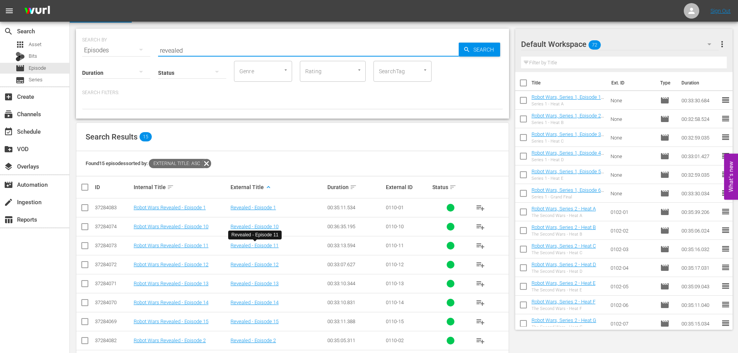
scroll to position [57, 0]
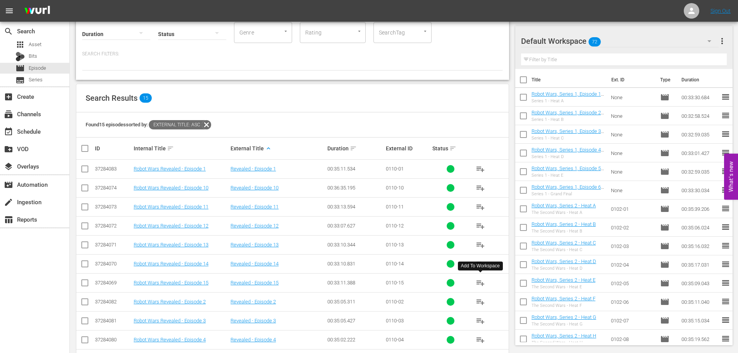
click at [482, 281] on span "playlist_add" at bounding box center [480, 282] width 9 height 9
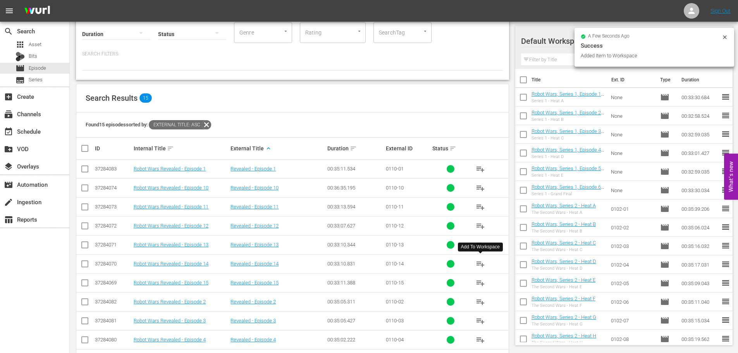
click at [478, 263] on span "playlist_add" at bounding box center [480, 263] width 9 height 9
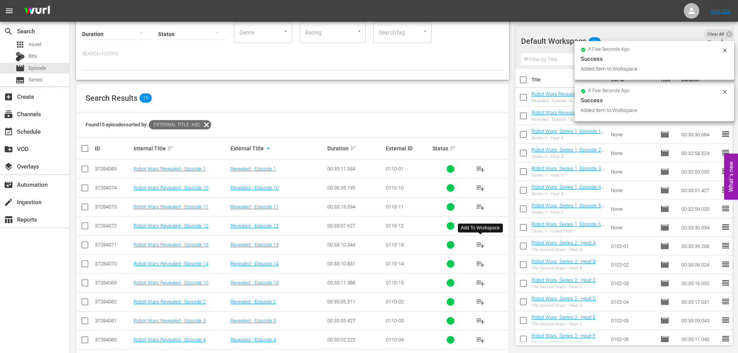
click at [481, 243] on span "playlist_add" at bounding box center [480, 244] width 9 height 9
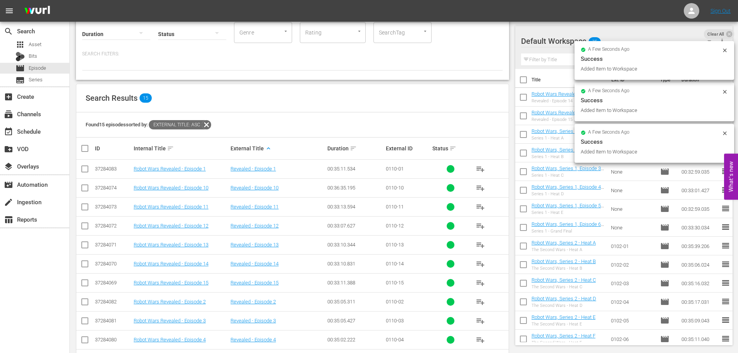
click at [476, 226] on span "playlist_add" at bounding box center [480, 225] width 9 height 9
click at [482, 206] on span "playlist_add" at bounding box center [480, 206] width 9 height 9
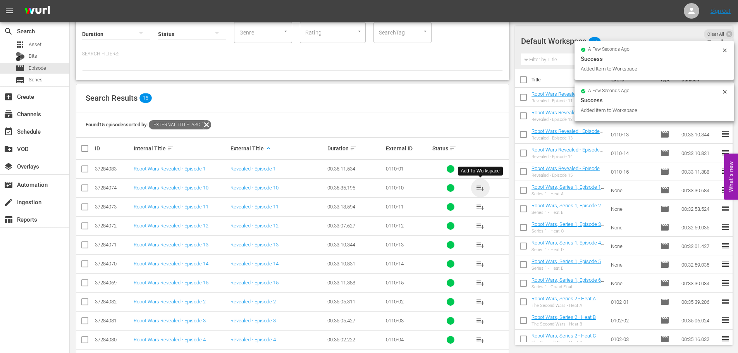
click at [482, 186] on span "playlist_add" at bounding box center [480, 187] width 9 height 9
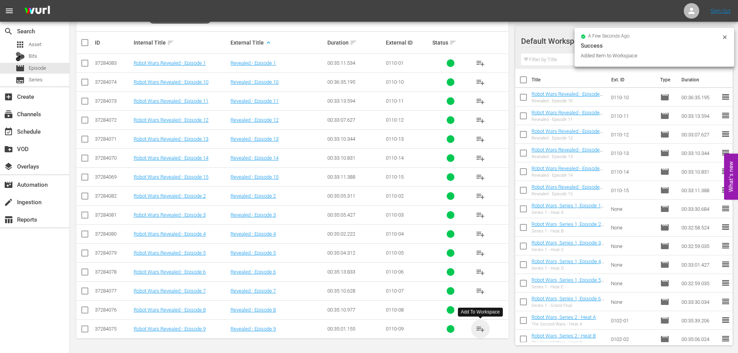
click at [480, 329] on span "playlist_add" at bounding box center [480, 328] width 9 height 9
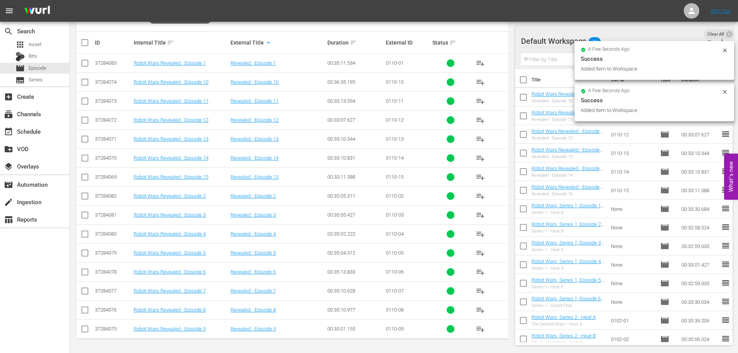
click at [480, 308] on span "playlist_add" at bounding box center [480, 309] width 9 height 9
click at [477, 290] on span "playlist_add" at bounding box center [480, 290] width 9 height 9
click at [480, 271] on span "playlist_add" at bounding box center [480, 271] width 9 height 9
click at [480, 252] on span "playlist_add" at bounding box center [480, 252] width 9 height 9
click at [478, 234] on span "playlist_add" at bounding box center [480, 233] width 9 height 9
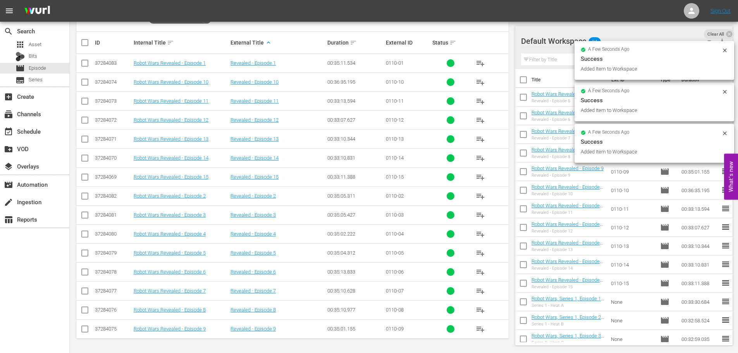
click at [476, 215] on span "playlist_add" at bounding box center [480, 214] width 9 height 9
click at [480, 196] on span "playlist_add" at bounding box center [480, 195] width 9 height 9
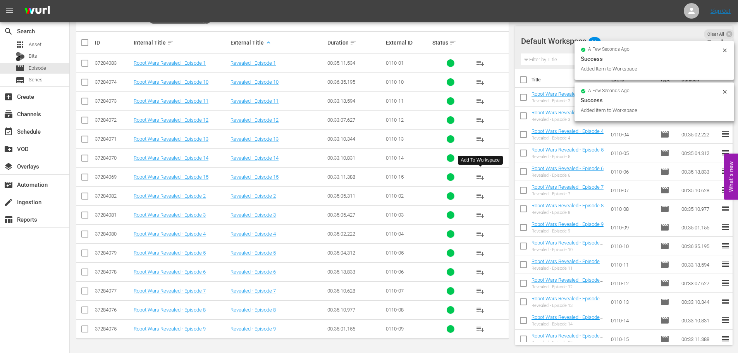
scroll to position [85, 0]
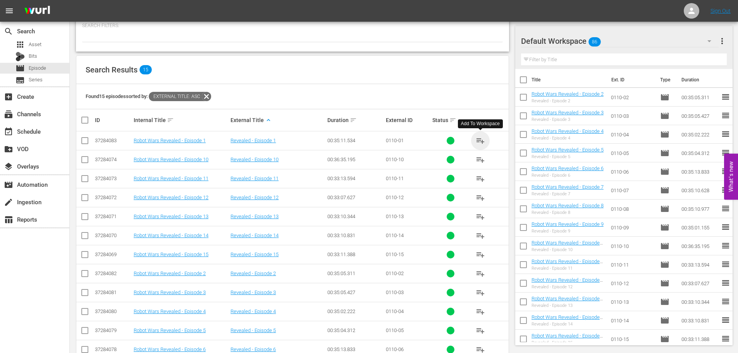
click at [479, 140] on span "playlist_add" at bounding box center [480, 140] width 9 height 9
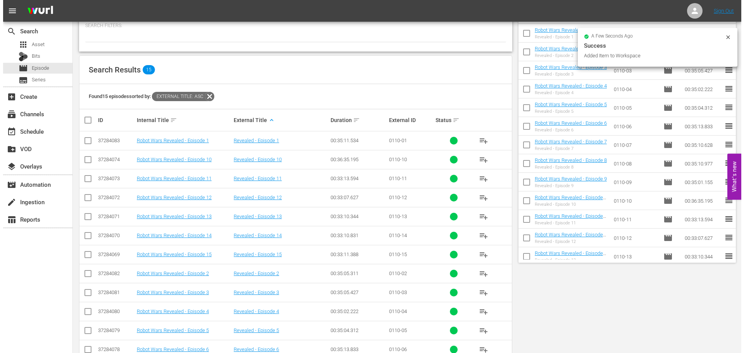
scroll to position [0, 0]
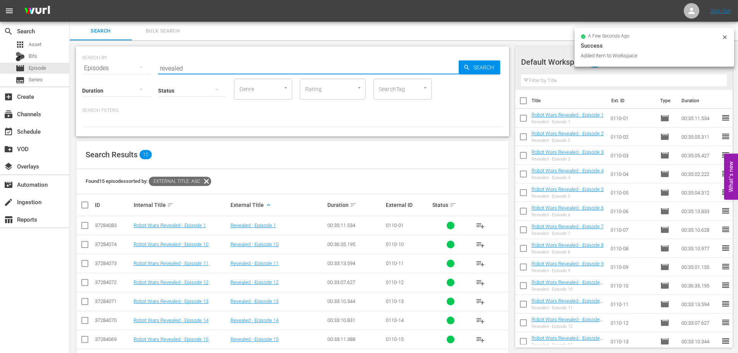
drag, startPoint x: 208, startPoint y: 71, endPoint x: 139, endPoint y: 70, distance: 68.9
click at [141, 70] on div "SEARCH BY Search By Episodes Search ID, Title, Description, Keywords, or Catego…" at bounding box center [292, 64] width 421 height 28
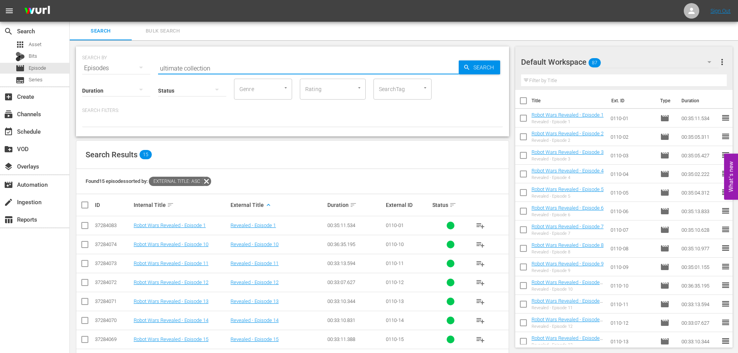
type input "ultimate collection"
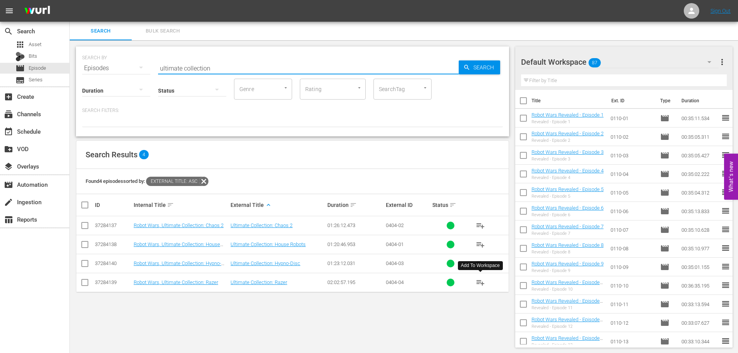
click at [479, 282] on span "playlist_add" at bounding box center [480, 282] width 9 height 9
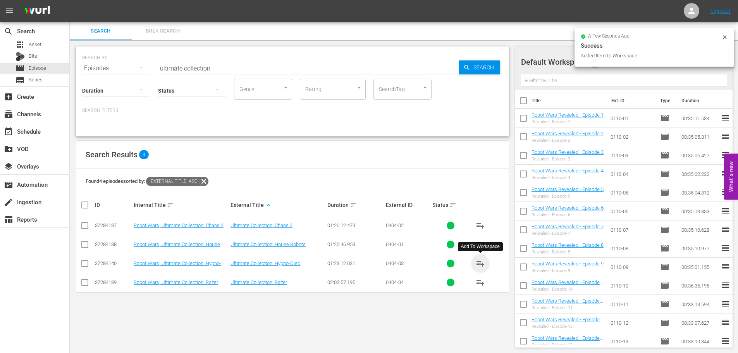
click at [482, 262] on span "playlist_add" at bounding box center [480, 263] width 9 height 9
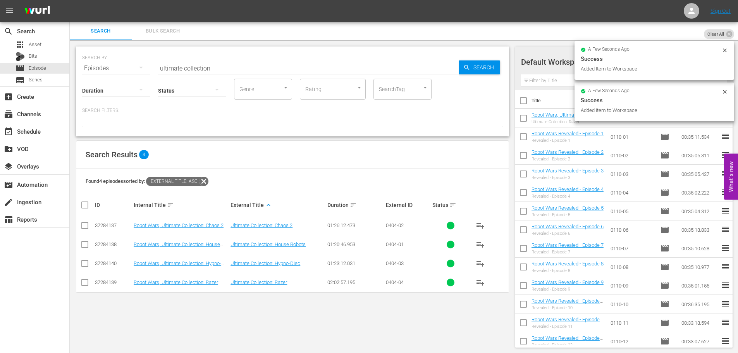
click at [479, 243] on span "playlist_add" at bounding box center [480, 244] width 9 height 9
click at [479, 223] on span "playlist_add" at bounding box center [480, 225] width 9 height 9
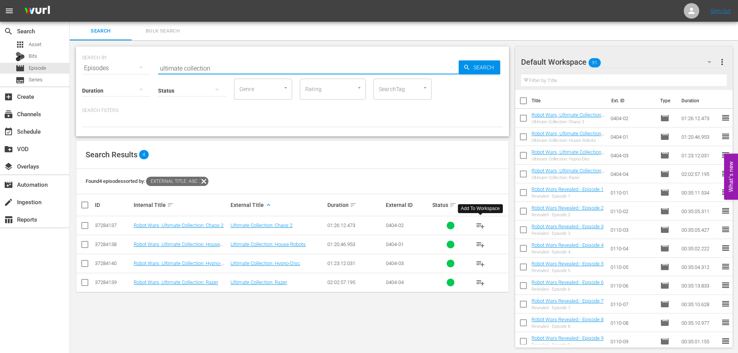
drag, startPoint x: 220, startPoint y: 65, endPoint x: 108, endPoint y: 64, distance: 112.3
click at [115, 64] on div "SEARCH BY Search By Episodes Search ID, Title, Description, Keywords, or Catego…" at bounding box center [292, 64] width 421 height 28
click at [240, 156] on div "Search Results 4" at bounding box center [292, 155] width 432 height 28
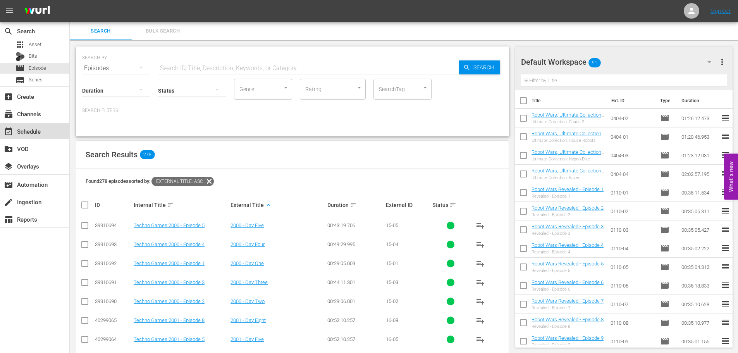
click at [38, 133] on div "event_available Schedule" at bounding box center [21, 130] width 43 height 7
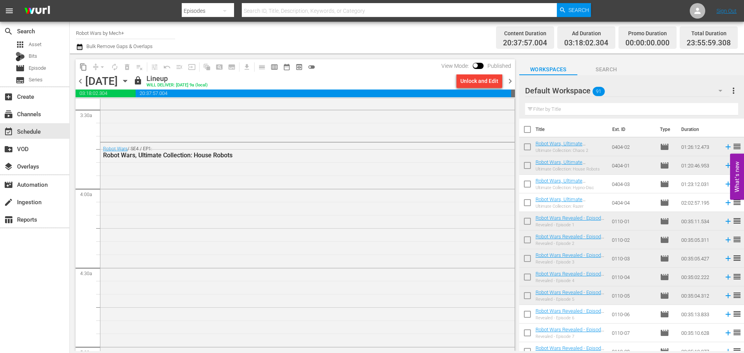
scroll to position [697, 0]
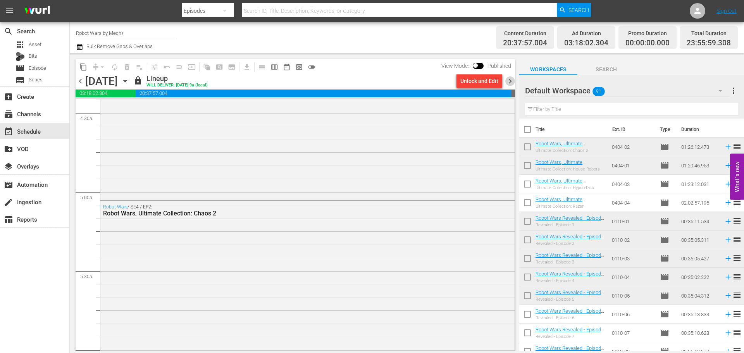
click at [510, 82] on span "chevron_right" at bounding box center [510, 81] width 10 height 10
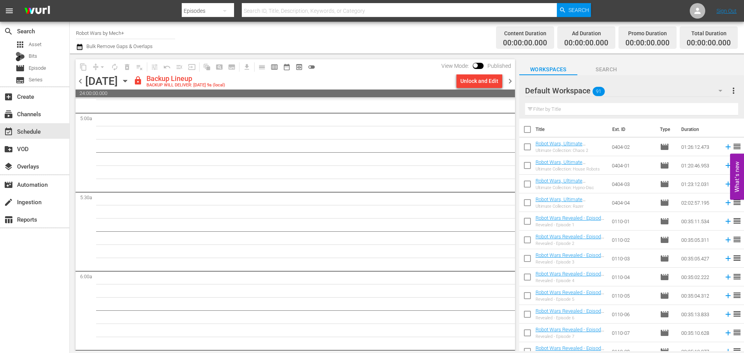
scroll to position [763, 0]
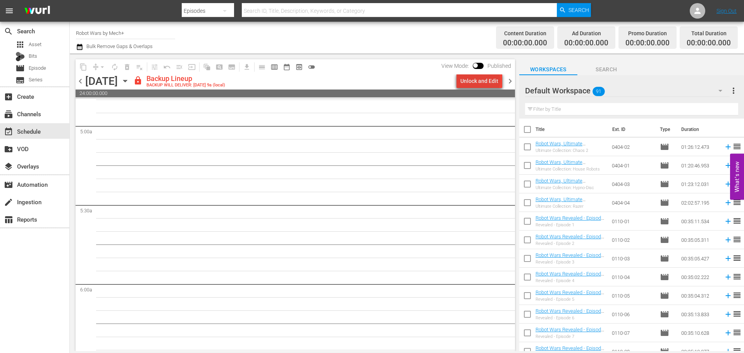
click at [482, 81] on div "Unlock and Edit" at bounding box center [479, 81] width 38 height 14
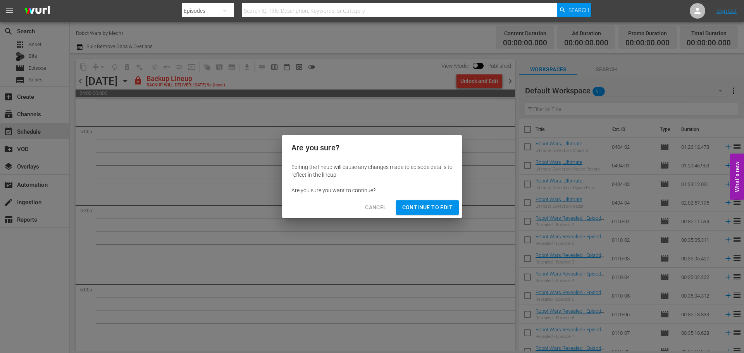
click at [432, 206] on span "Continue to Edit" at bounding box center [427, 208] width 50 height 10
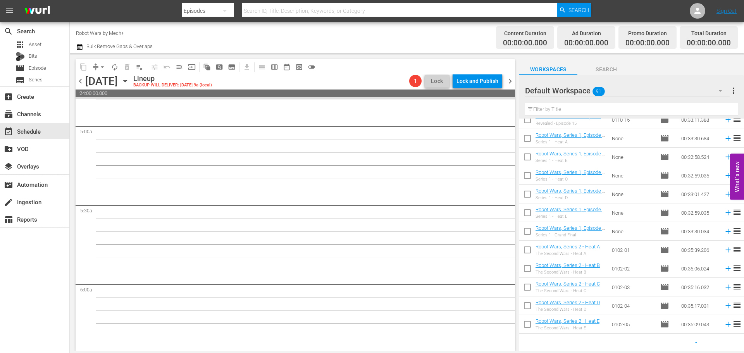
scroll to position [323, 0]
click at [524, 273] on input "checkbox" at bounding box center [527, 271] width 16 height 16
checkbox input "true"
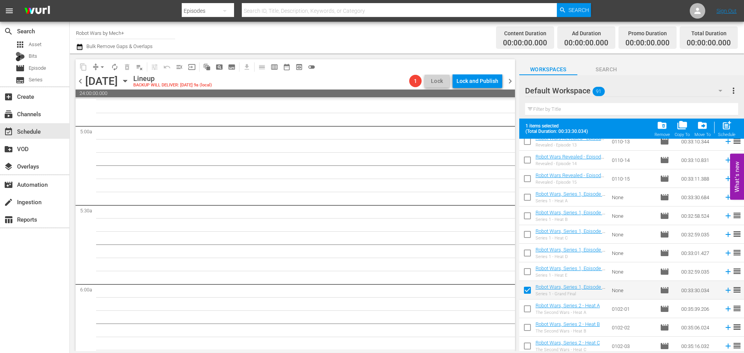
click at [524, 273] on input "checkbox" at bounding box center [527, 273] width 16 height 16
checkbox input "true"
click at [529, 249] on input "checkbox" at bounding box center [527, 254] width 16 height 16
checkbox input "true"
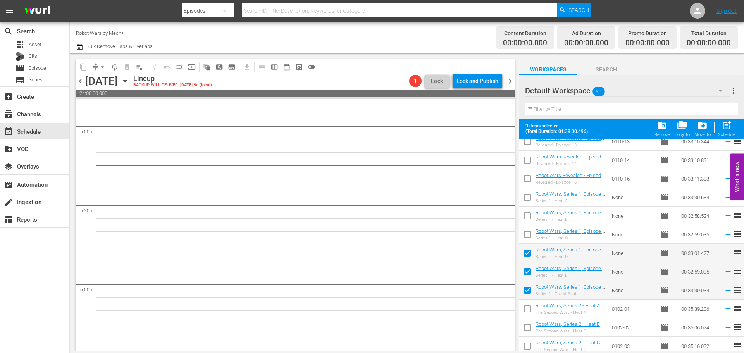
click at [523, 230] on input "checkbox" at bounding box center [527, 236] width 16 height 16
checkbox input "true"
click at [524, 214] on input "checkbox" at bounding box center [527, 217] width 16 height 16
checkbox input "true"
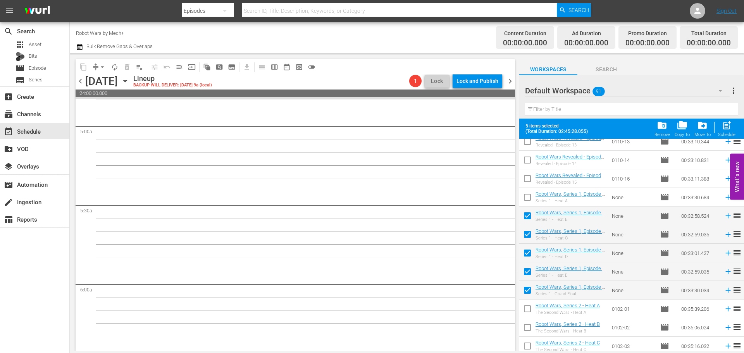
click at [525, 191] on span at bounding box center [527, 197] width 16 height 16
click at [527, 196] on input "checkbox" at bounding box center [527, 199] width 16 height 16
click at [726, 132] on div "post_add Schedule" at bounding box center [726, 128] width 17 height 17
checkbox input "false"
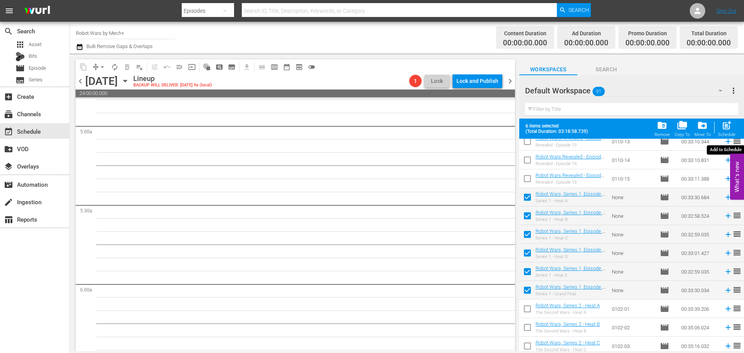
checkbox input "false"
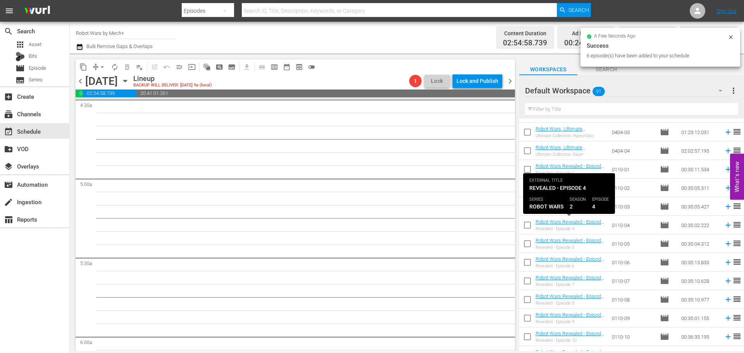
scroll to position [0, 0]
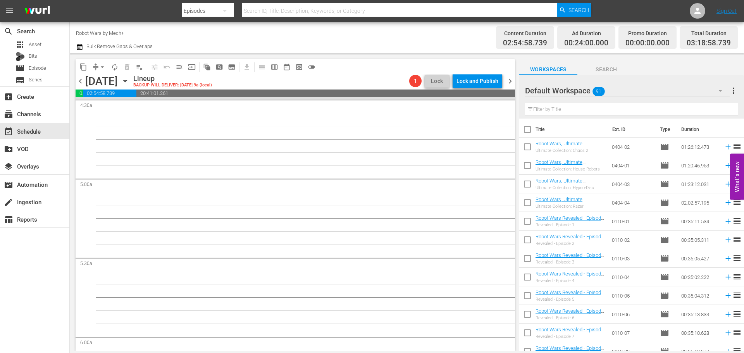
click at [524, 205] on input "checkbox" at bounding box center [527, 204] width 16 height 16
checkbox input "true"
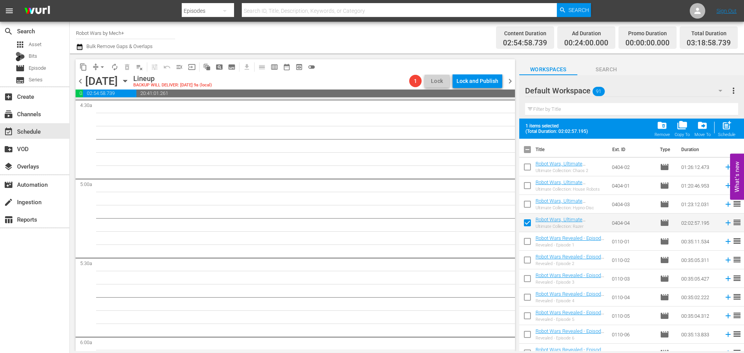
click at [524, 205] on input "checkbox" at bounding box center [527, 205] width 16 height 16
click at [728, 121] on span "post_add" at bounding box center [726, 125] width 10 height 10
checkbox input "false"
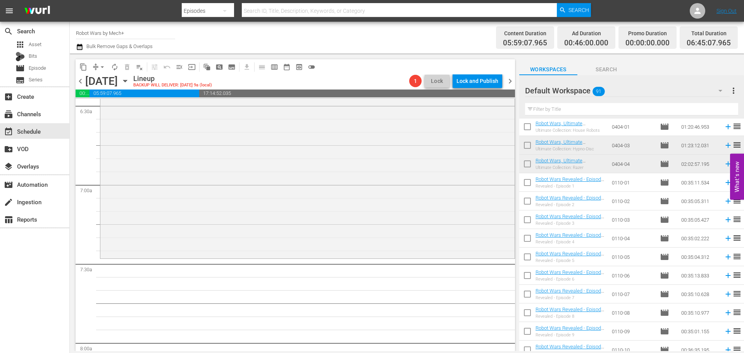
scroll to position [1059, 0]
